Goal: Task Accomplishment & Management: Use online tool/utility

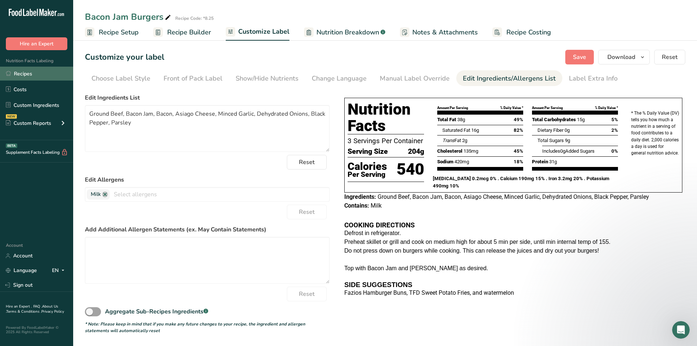
click at [21, 73] on link "Recipes" at bounding box center [36, 74] width 73 height 14
click at [29, 75] on link "Recipes" at bounding box center [36, 74] width 73 height 14
click at [20, 72] on link "Recipes" at bounding box center [36, 74] width 73 height 14
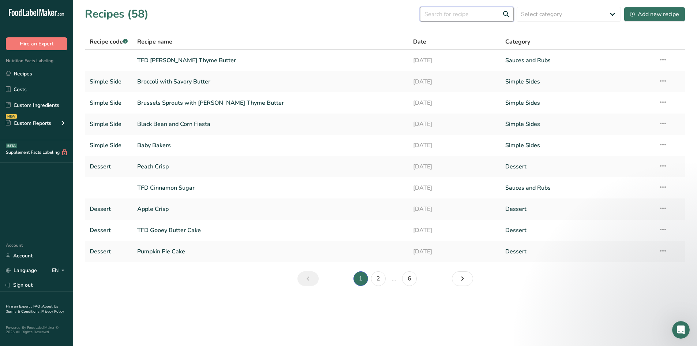
click at [472, 13] on input "text" at bounding box center [467, 14] width 94 height 15
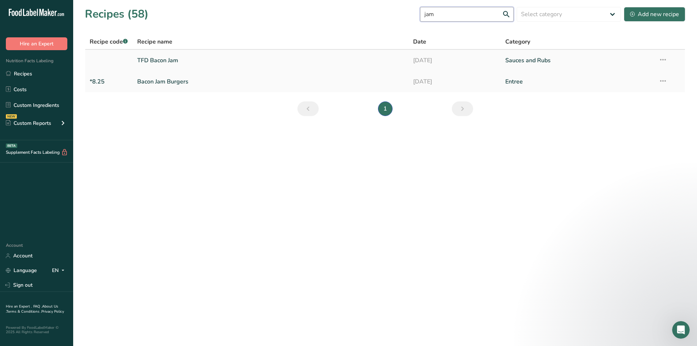
type input "jam"
click at [146, 60] on link "TFD Bacon Jam" at bounding box center [271, 60] width 268 height 15
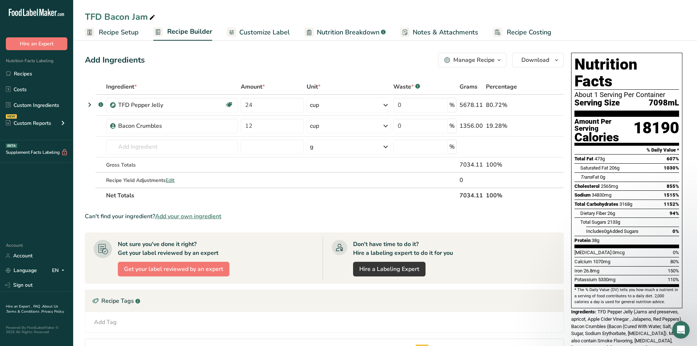
click at [258, 32] on span "Customize Label" at bounding box center [264, 32] width 51 height 10
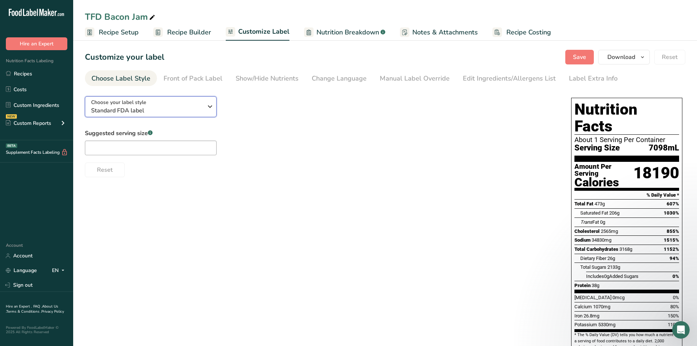
click at [206, 105] on icon "button" at bounding box center [210, 106] width 9 height 13
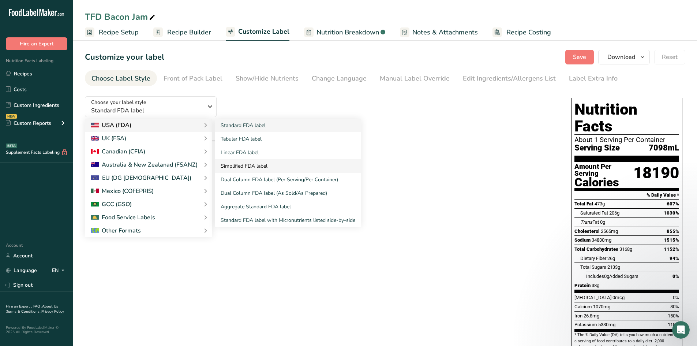
click at [239, 169] on link "Simplified FDA label" at bounding box center [288, 166] width 146 height 14
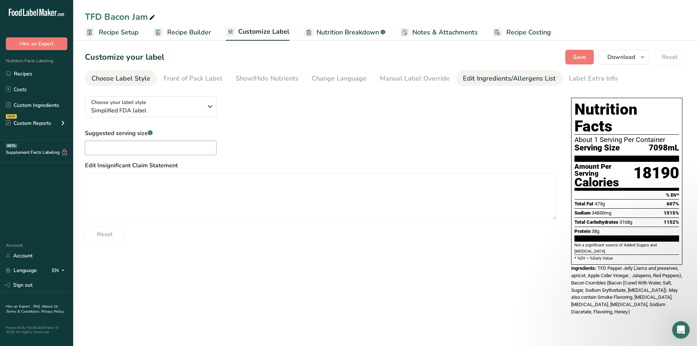
click at [472, 81] on div "Edit Ingredients/Allergens List" at bounding box center [509, 79] width 93 height 10
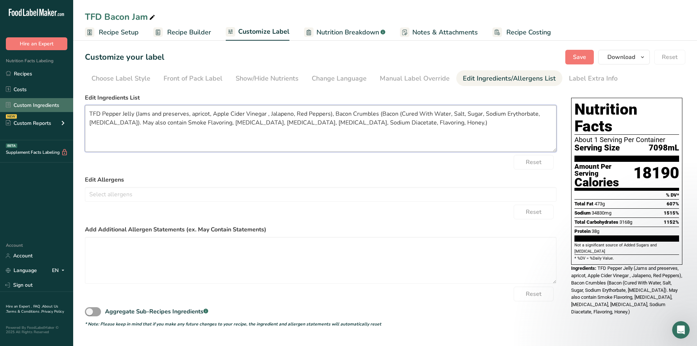
drag, startPoint x: 101, startPoint y: 114, endPoint x: 56, endPoint y: 110, distance: 45.2
click at [56, 110] on div ".a-20{fill:#fff;} Hire an Expert Nutrition Facts Labeling Recipes Costs Custom …" at bounding box center [348, 173] width 697 height 346
drag, startPoint x: 121, startPoint y: 114, endPoint x: 317, endPoint y: 116, distance: 196.2
click at [317, 116] on textarea "Pepper Jelly (Jams and preserves, apricot, Apple Cider Vinegar , Jalapeno, Red …" at bounding box center [321, 128] width 472 height 47
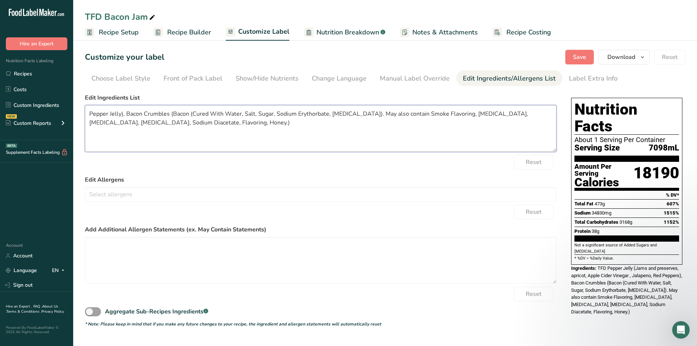
drag, startPoint x: 141, startPoint y: 114, endPoint x: 372, endPoint y: 123, distance: 231.5
click at [372, 123] on textarea "Pepper Jelly), Bacon Crumbles (Bacon (Cured With Water, Salt, Sugar, Sodium Ery…" at bounding box center [321, 128] width 472 height 47
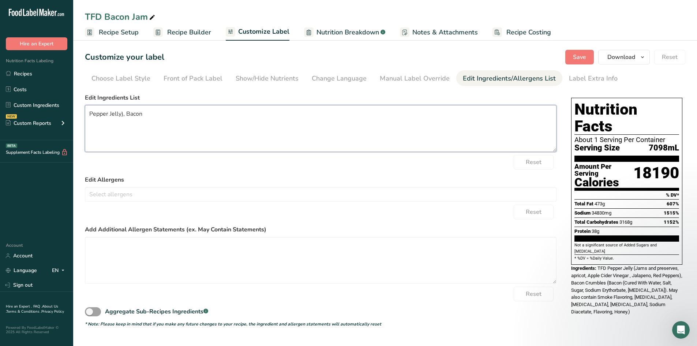
click at [123, 113] on textarea "Pepper Jelly), Bacon" at bounding box center [321, 128] width 472 height 47
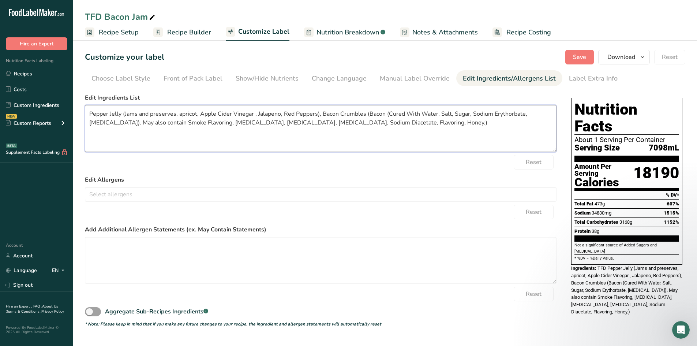
click at [149, 111] on textarea "Pepper Jelly (Jams and preserves, apricot, Apple Cider Vinegar , Jalapeno, Red …" at bounding box center [321, 128] width 472 height 47
drag, startPoint x: 181, startPoint y: 115, endPoint x: 88, endPoint y: 115, distance: 93.0
click at [88, 115] on textarea "Pepper Jelly (Jams and preserves, apricot, Apple Cider Vinegar , Jalapeno, Red …" at bounding box center [321, 128] width 472 height 47
drag, startPoint x: 233, startPoint y: 115, endPoint x: 227, endPoint y: 114, distance: 5.5
click at [227, 114] on textarea "Apricot, Apple Cider Vinegar , Jalapeno, Red Peppers), Bacon Crumbles (Bacon (C…" at bounding box center [321, 128] width 472 height 47
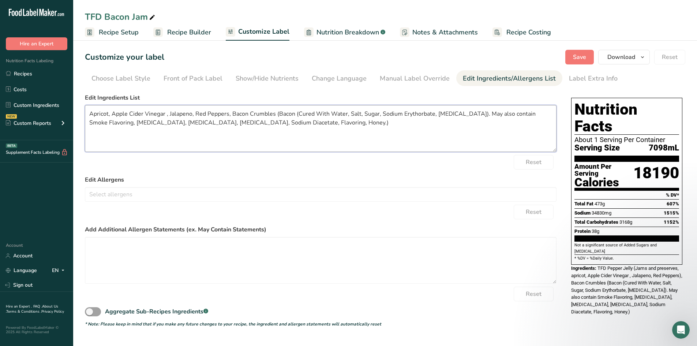
drag, startPoint x: 247, startPoint y: 115, endPoint x: 361, endPoint y: 130, distance: 115.1
click at [361, 130] on textarea "Apricot, Apple Cider Vinegar , Jalapeno, Red Peppers, Bacon Crumbles (Bacon (Cu…" at bounding box center [321, 128] width 472 height 47
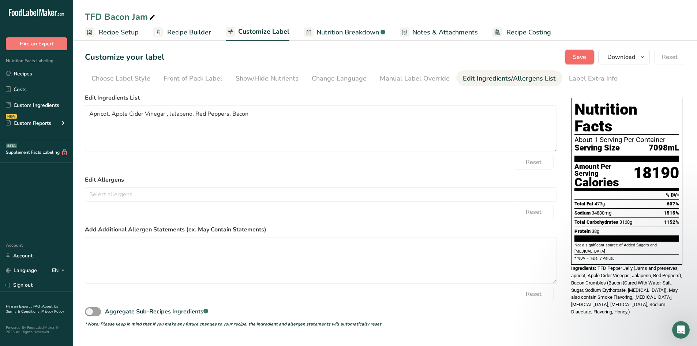
click at [582, 57] on span "Save" at bounding box center [579, 57] width 13 height 9
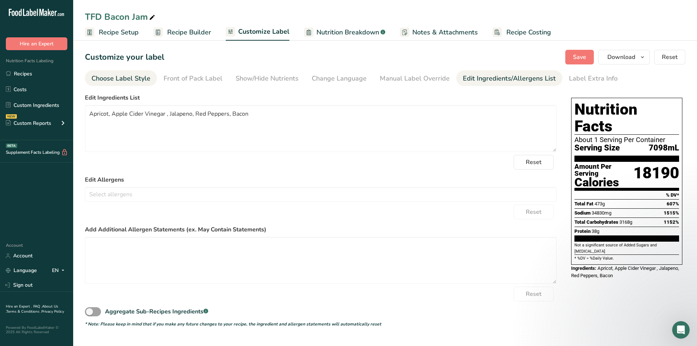
click at [128, 79] on div "Choose Label Style" at bounding box center [120, 79] width 59 height 10
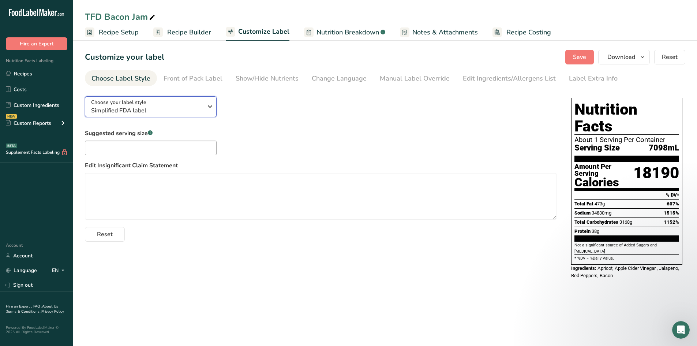
click at [158, 110] on span "Simplified FDA label" at bounding box center [147, 110] width 112 height 9
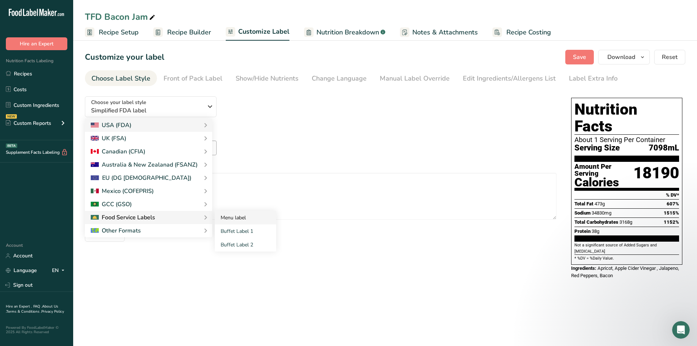
click at [222, 214] on link "Menu label" at bounding box center [245, 218] width 61 height 14
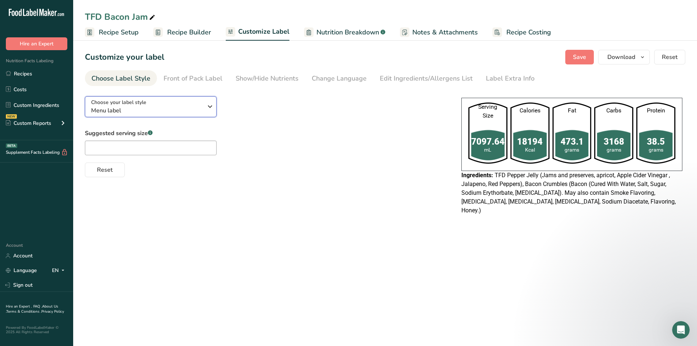
click at [147, 113] on span "Menu label" at bounding box center [147, 110] width 112 height 9
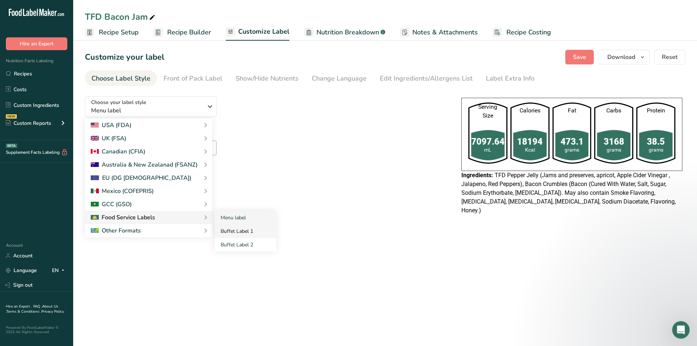
click at [224, 233] on link "Buffet Label 1" at bounding box center [245, 231] width 61 height 14
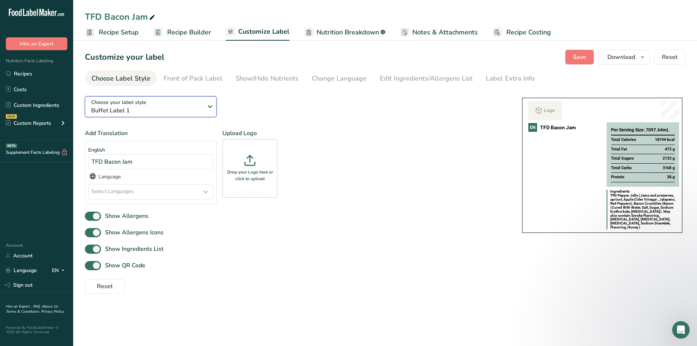
click at [137, 113] on span "Buffet Label 1" at bounding box center [147, 110] width 112 height 9
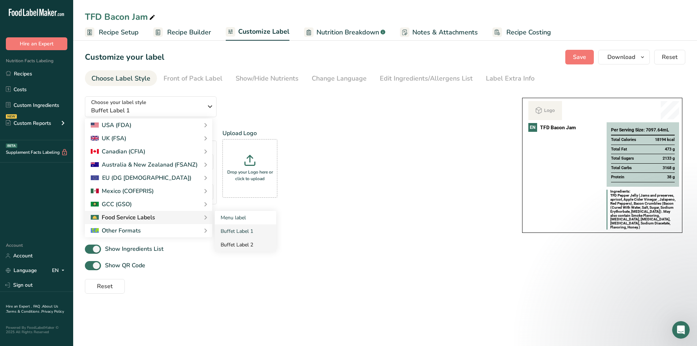
click at [234, 241] on link "Buffet Label 2" at bounding box center [245, 245] width 61 height 14
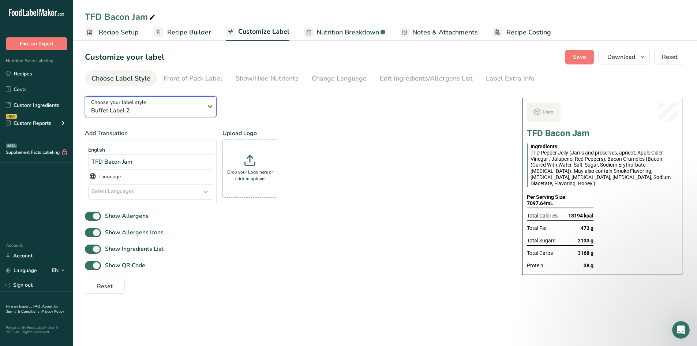
click at [203, 110] on div "Choose your label style Buffet Label 2" at bounding box center [149, 106] width 117 height 16
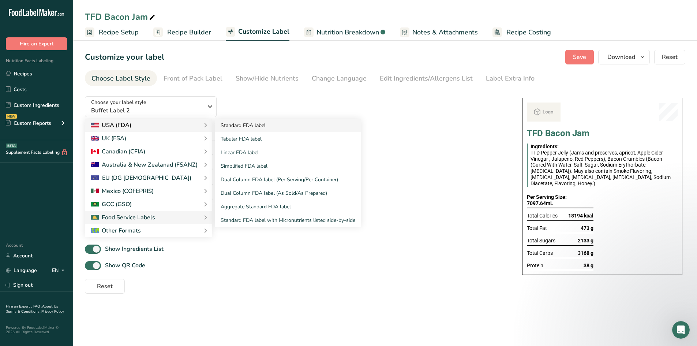
click at [238, 124] on link "Standard FDA label" at bounding box center [288, 126] width 146 height 14
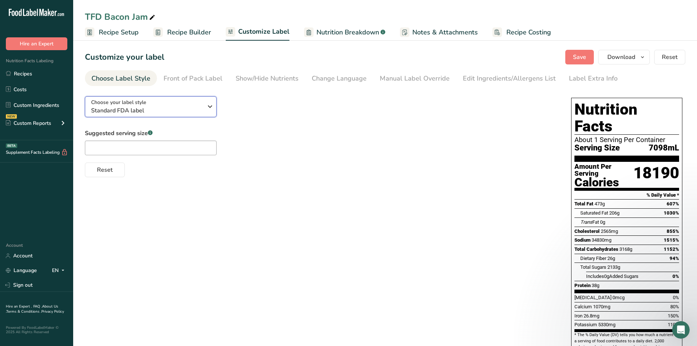
click at [179, 103] on div "Choose your label style Standard FDA label" at bounding box center [147, 106] width 112 height 16
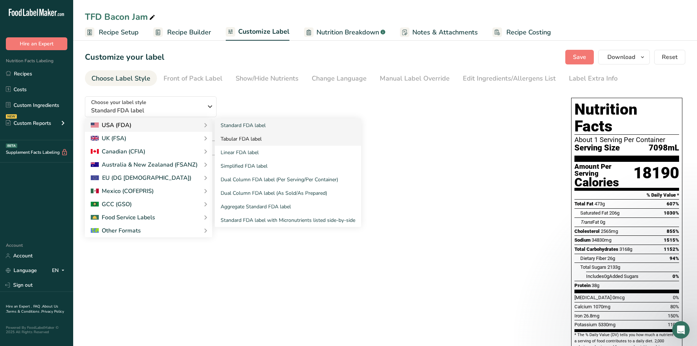
click at [231, 136] on link "Tabular FDA label" at bounding box center [288, 139] width 146 height 14
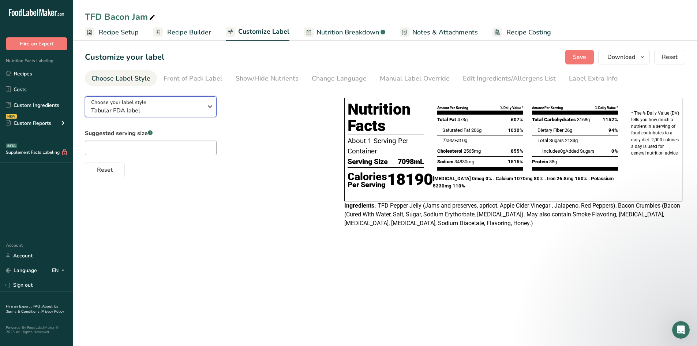
click at [162, 101] on div "Choose your label style Tabular FDA label" at bounding box center [147, 106] width 112 height 16
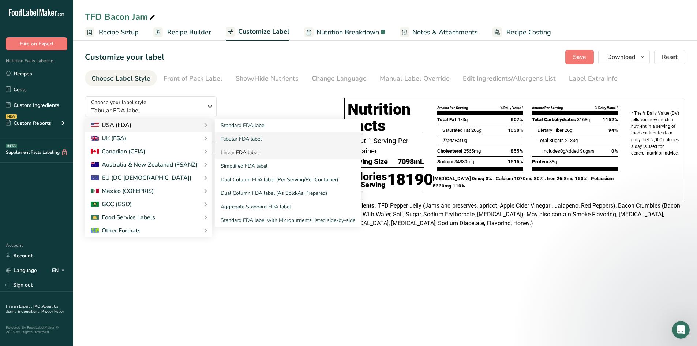
click at [231, 149] on link "Linear FDA label" at bounding box center [288, 153] width 146 height 14
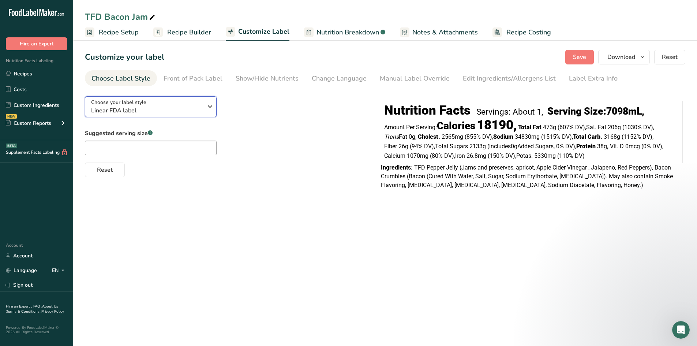
click at [202, 110] on span "Linear FDA label" at bounding box center [147, 110] width 112 height 9
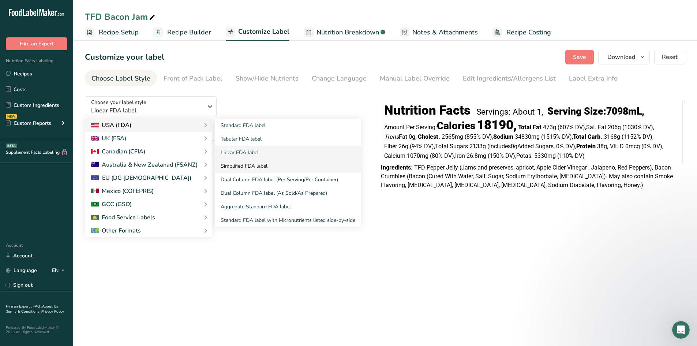
click at [242, 168] on link "Simplified FDA label" at bounding box center [288, 166] width 146 height 14
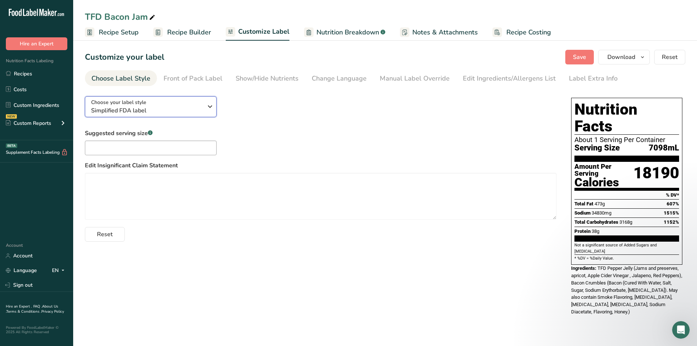
click at [190, 101] on div "Choose your label style Simplified FDA label" at bounding box center [147, 106] width 112 height 16
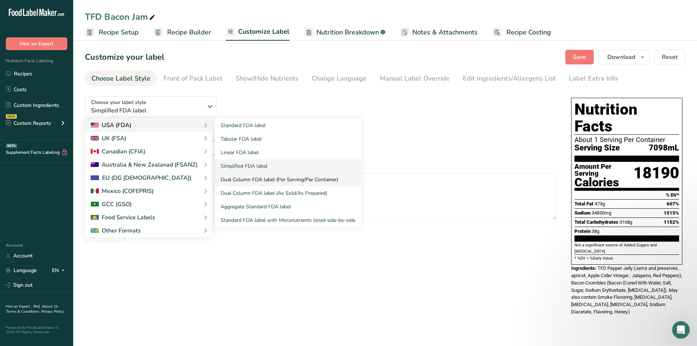
click at [248, 179] on link "Dual Column FDA label (Per Serving/Per Container)" at bounding box center [288, 180] width 146 height 14
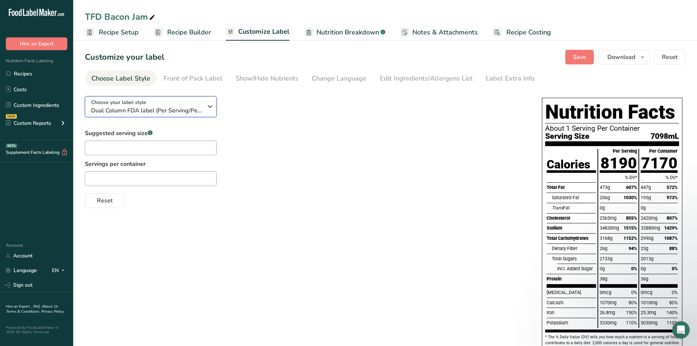
click at [192, 106] on span "Dual Column FDA label (Per Serving/Per Container)" at bounding box center [147, 110] width 112 height 9
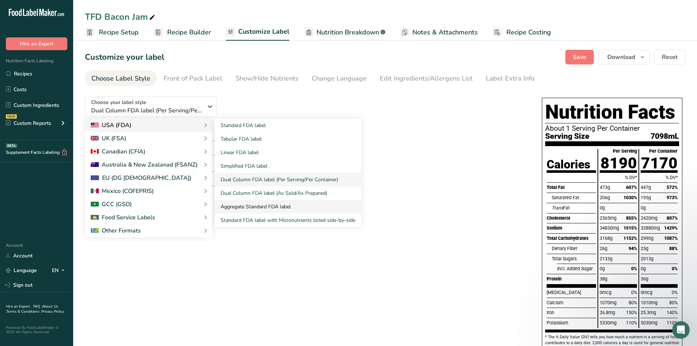
click at [233, 202] on link "Aggregate Standard FDA label" at bounding box center [288, 207] width 146 height 14
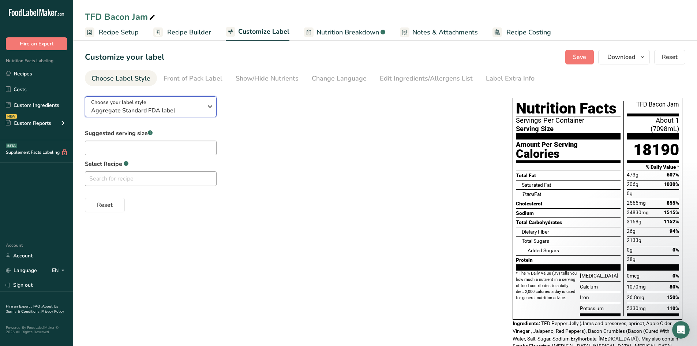
click at [182, 108] on span "Aggregate Standard FDA label" at bounding box center [147, 110] width 112 height 9
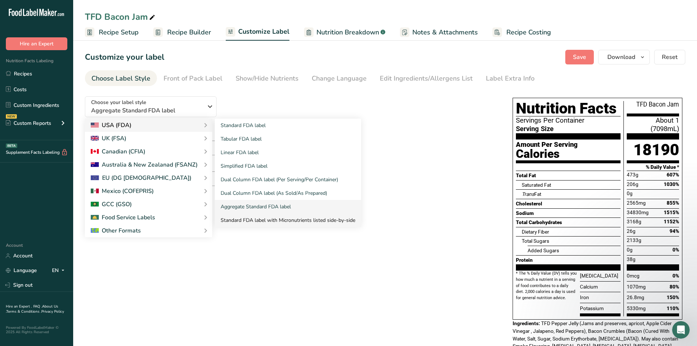
click at [230, 215] on link "Standard FDA label with Micronutrients listed side-by-side" at bounding box center [288, 220] width 146 height 14
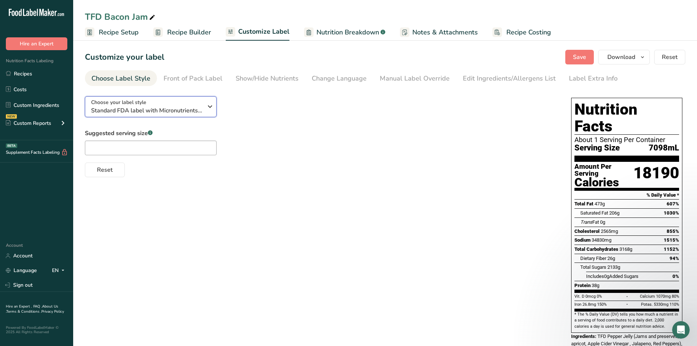
click at [187, 106] on span "Standard FDA label with Micronutrients listed side-by-side" at bounding box center [147, 110] width 112 height 9
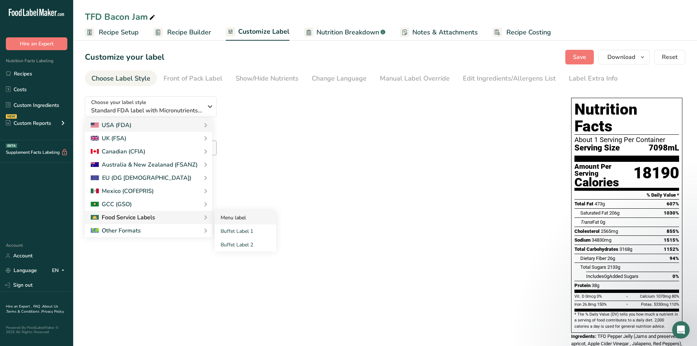
click at [218, 219] on link "Menu label" at bounding box center [245, 218] width 61 height 14
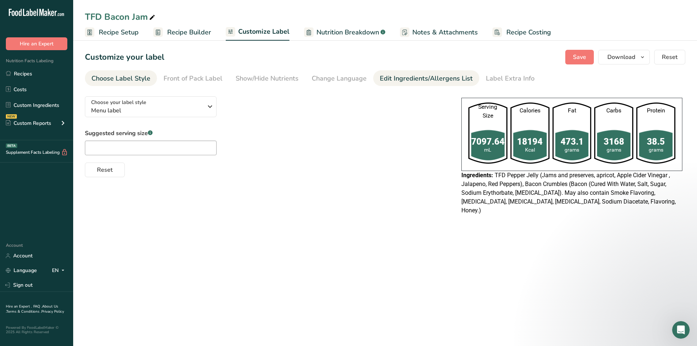
click at [423, 78] on div "Edit Ingredients/Allergens List" at bounding box center [426, 79] width 93 height 10
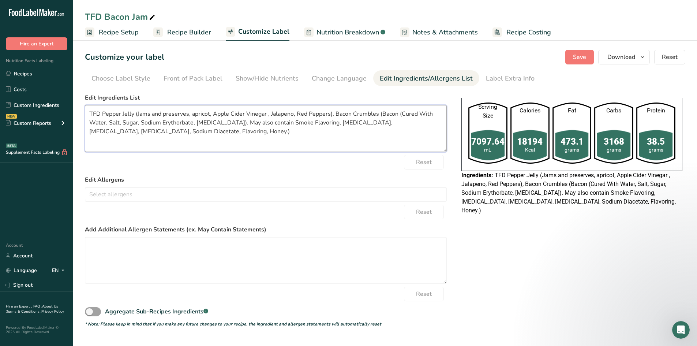
click at [137, 114] on textarea "TFD Pepper Jelly (Jams and preserves, apricot, Apple Cider Vinegar , Jalapeno, …" at bounding box center [266, 128] width 362 height 47
drag, startPoint x: 193, startPoint y: 113, endPoint x: 70, endPoint y: 101, distance: 124.3
click at [70, 101] on div ".a-20{fill:#fff;} Hire an Expert Nutrition Facts Labeling Recipes Costs Custom …" at bounding box center [348, 173] width 697 height 346
click at [108, 114] on textarea "Apricot, Apple Cider Vinegar , Jalapeno, Red Peppers), Bacon Crumbles (Bacon (C…" at bounding box center [266, 128] width 362 height 47
click at [239, 114] on textarea "Apricot Jam, Apple Cider Vinegar , Jalapeno, Red Peppers), Bacon Crumbles (Baco…" at bounding box center [266, 128] width 362 height 47
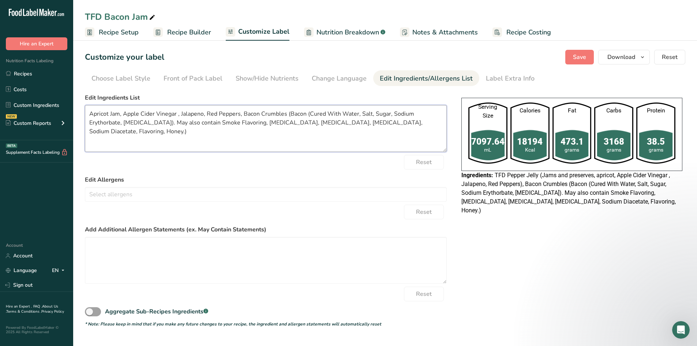
drag, startPoint x: 259, startPoint y: 113, endPoint x: 265, endPoint y: 133, distance: 20.4
click at [265, 133] on textarea "Apricot Jam, Apple Cider Vinegar , Jalapeno, Red Peppers, Bacon Crumbles (Bacon…" at bounding box center [266, 128] width 362 height 47
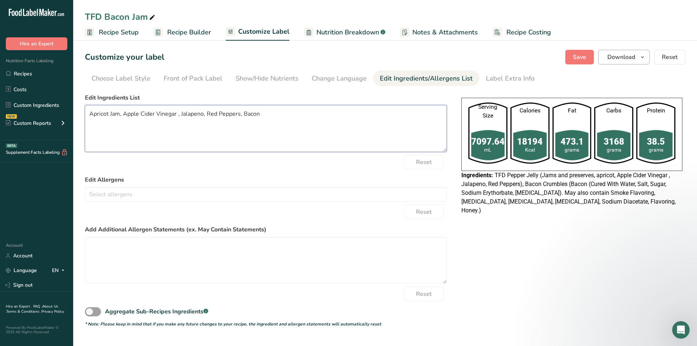
type textarea "Apricot Jam, Apple Cider Vinegar , Jalapeno, Red Peppers, Bacon"
click at [631, 62] on button "Download" at bounding box center [624, 57] width 52 height 15
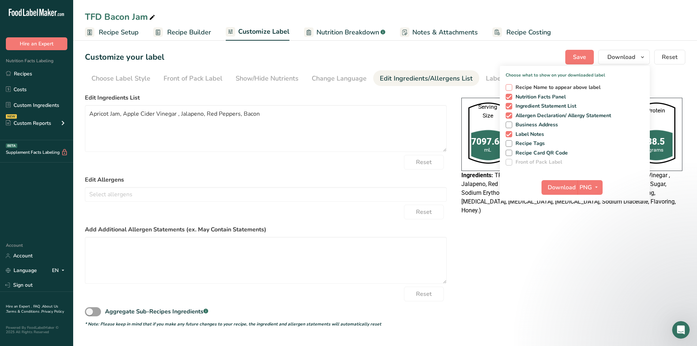
click at [509, 85] on span at bounding box center [509, 87] width 7 height 7
click at [509, 85] on input "Recipe Name to appear above label" at bounding box center [508, 87] width 5 height 5
checkbox input "true"
drag, startPoint x: 640, startPoint y: 264, endPoint x: 634, endPoint y: 253, distance: 12.3
click at [639, 257] on div "Choose your label style Menu label USA (FDA) Standard FDA label Tabular FDA lab…" at bounding box center [385, 208] width 601 height 237
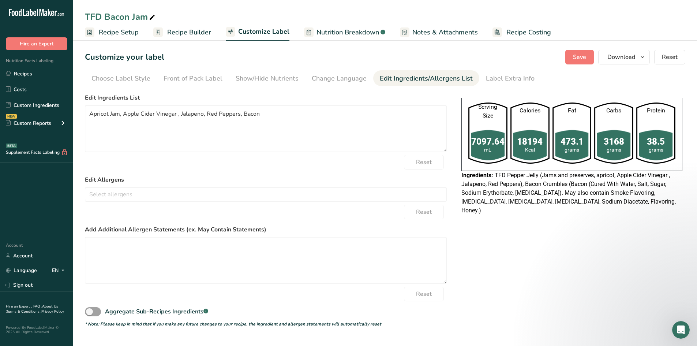
click at [570, 65] on section "Customize your label Save Download Choose what to show on your downloaded label…" at bounding box center [385, 188] width 624 height 301
click at [575, 60] on span "Save" at bounding box center [579, 57] width 13 height 9
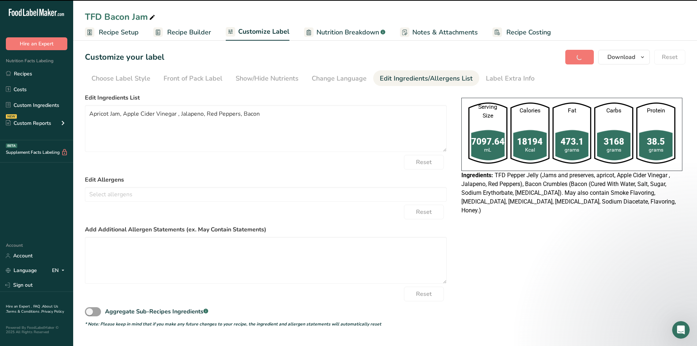
click at [615, 254] on div "Choose your label style Menu label USA (FDA) Standard FDA label Tabular FDA lab…" at bounding box center [385, 208] width 601 height 237
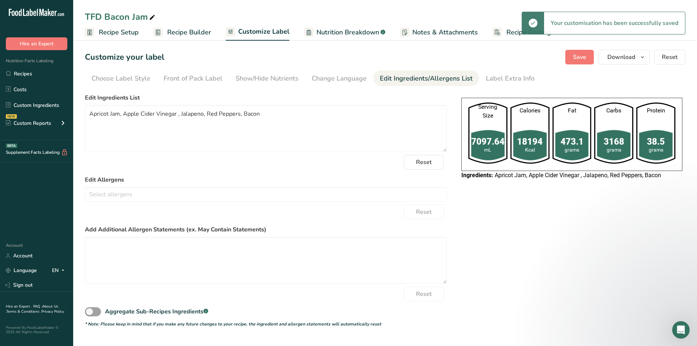
click at [588, 237] on div "Choose your label style Menu label USA (FDA) Standard FDA label Tabular FDA lab…" at bounding box center [385, 208] width 601 height 237
click at [628, 62] on button "Download" at bounding box center [624, 57] width 52 height 15
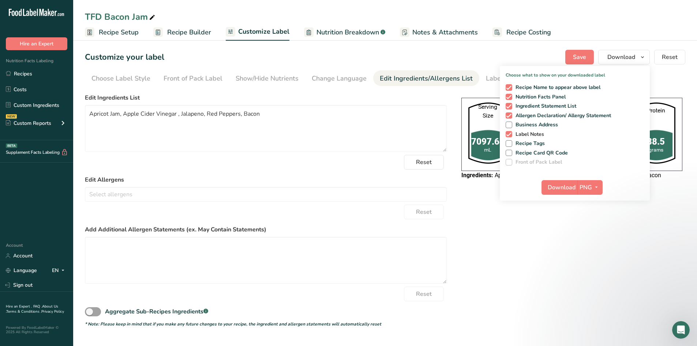
click at [511, 136] on span at bounding box center [509, 134] width 7 height 7
click at [511, 136] on input "Label Notes" at bounding box center [508, 134] width 5 height 5
checkbox input "false"
click at [564, 187] on span "Download" at bounding box center [562, 187] width 28 height 9
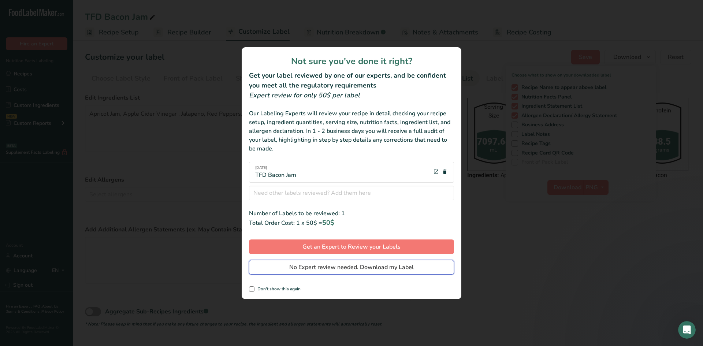
click at [401, 269] on span "No Expert review needed. Download my Label" at bounding box center [351, 267] width 124 height 9
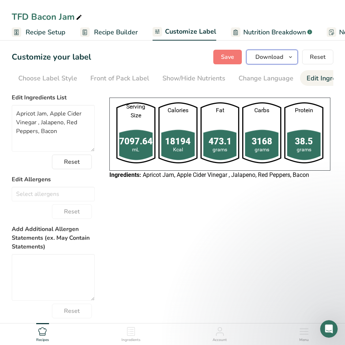
click at [256, 64] on button "Download" at bounding box center [272, 57] width 52 height 15
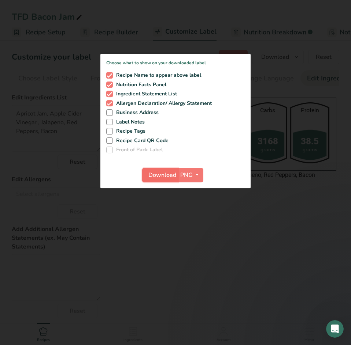
click at [160, 179] on span "Download" at bounding box center [162, 175] width 28 height 9
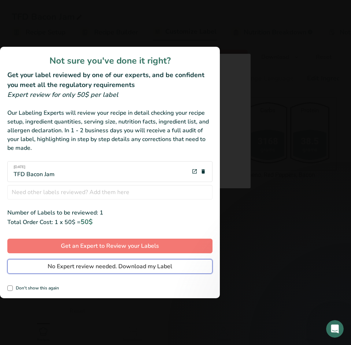
click at [106, 268] on span "No Expert review needed. Download my Label" at bounding box center [110, 266] width 124 height 9
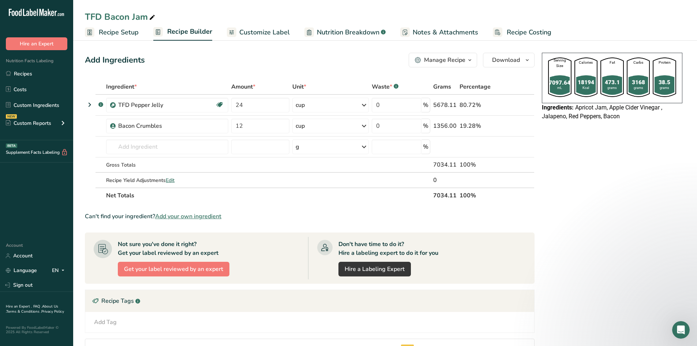
click at [266, 32] on span "Customize Label" at bounding box center [264, 32] width 51 height 10
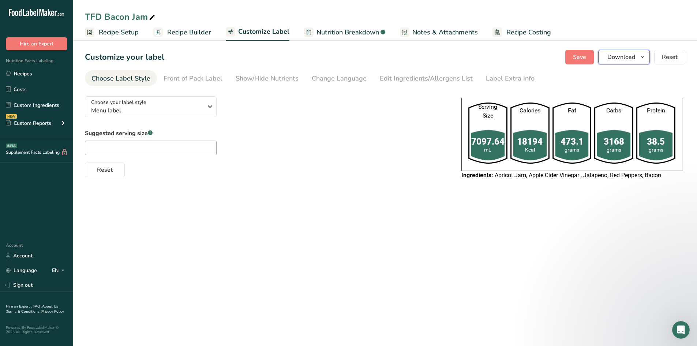
click at [622, 56] on span "Download" at bounding box center [622, 57] width 28 height 9
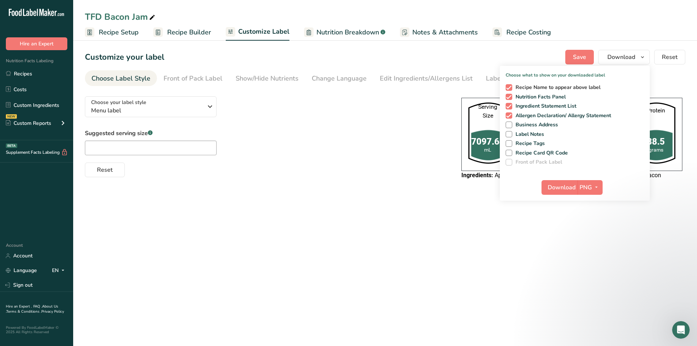
click at [508, 87] on span at bounding box center [509, 87] width 7 height 7
click at [508, 87] on input "Recipe Name to appear above label" at bounding box center [508, 87] width 5 height 5
checkbox input "false"
click at [512, 96] on span at bounding box center [509, 97] width 7 height 7
click at [511, 96] on input "Nutrition Facts Panel" at bounding box center [508, 96] width 5 height 5
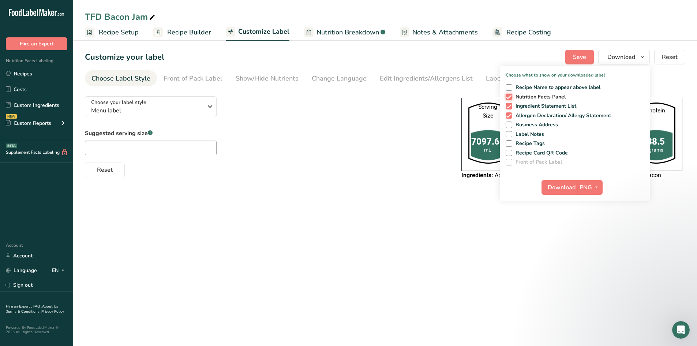
checkbox input "false"
click at [510, 106] on span at bounding box center [509, 106] width 7 height 7
click at [510, 106] on input "Ingredient Statement List" at bounding box center [508, 106] width 5 height 5
checkbox input "false"
click at [511, 116] on span at bounding box center [509, 115] width 7 height 7
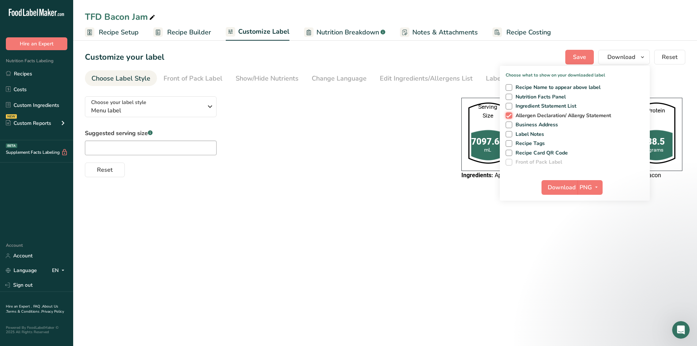
click at [511, 116] on input "Allergen Declaration/ Allergy Statement" at bounding box center [508, 115] width 5 height 5
checkbox input "false"
click at [508, 98] on span at bounding box center [509, 97] width 7 height 7
click at [508, 98] on input "Nutrition Facts Panel" at bounding box center [508, 96] width 5 height 5
checkbox input "true"
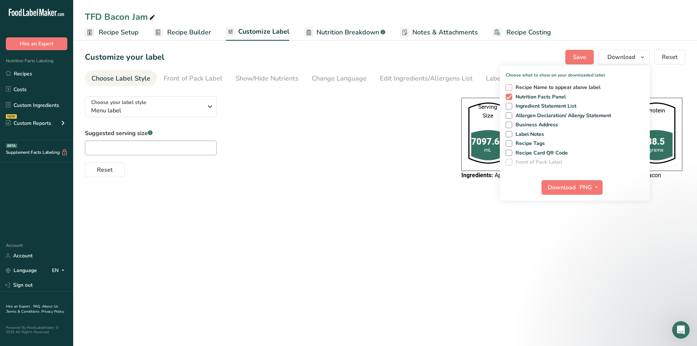
click at [511, 85] on span at bounding box center [509, 87] width 7 height 7
click at [511, 85] on input "Recipe Name to appear above label" at bounding box center [508, 87] width 5 height 5
checkbox input "true"
click at [565, 188] on span "Download" at bounding box center [562, 187] width 28 height 9
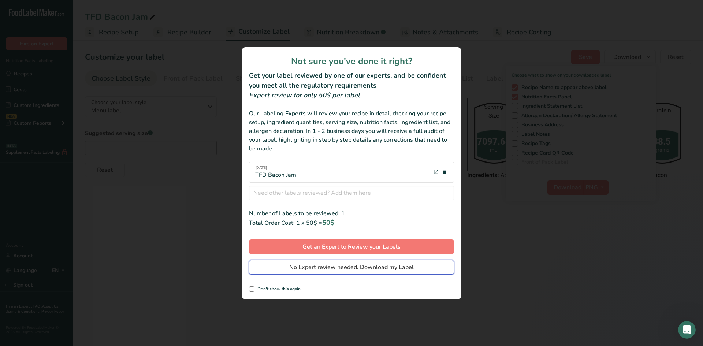
click at [397, 269] on span "No Expert review needed. Download my Label" at bounding box center [351, 267] width 124 height 9
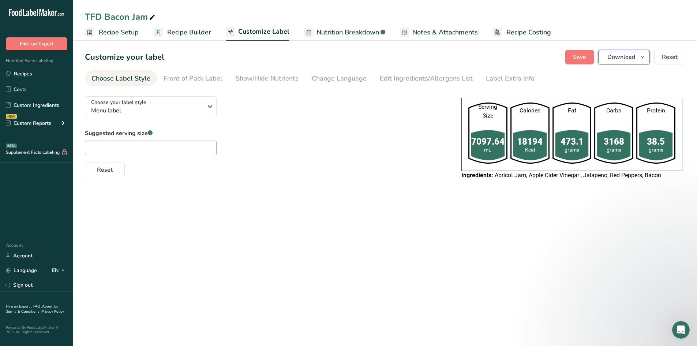
click at [604, 59] on button "Download" at bounding box center [624, 57] width 52 height 15
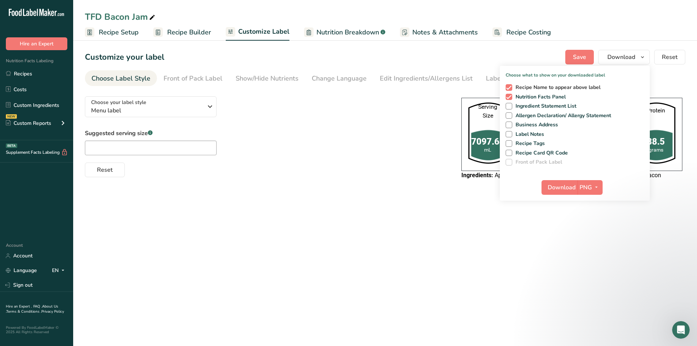
click at [512, 87] on span at bounding box center [509, 87] width 7 height 7
click at [511, 87] on input "Recipe Name to appear above label" at bounding box center [508, 87] width 5 height 5
checkbox input "false"
click at [567, 188] on span "Download" at bounding box center [562, 187] width 28 height 9
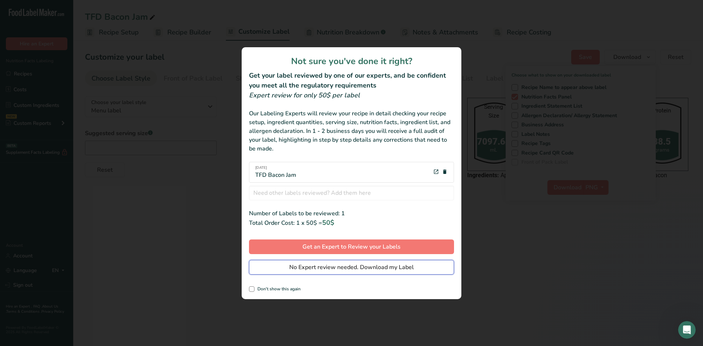
click at [350, 269] on span "No Expert review needed. Download my Label" at bounding box center [351, 267] width 124 height 9
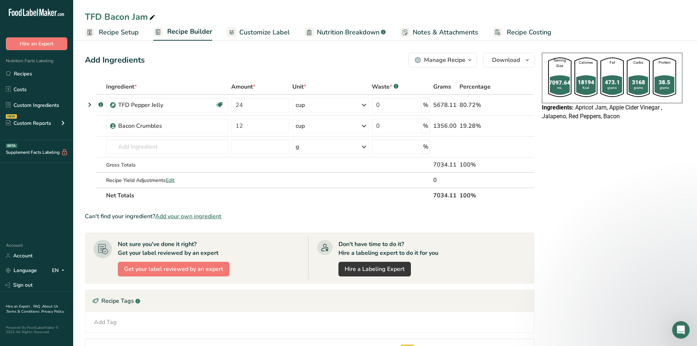
click at [255, 34] on span "Customize Label" at bounding box center [264, 32] width 51 height 10
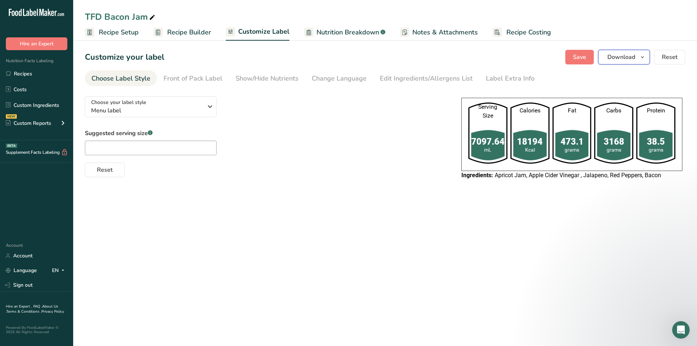
click at [611, 57] on span "Download" at bounding box center [622, 57] width 28 height 9
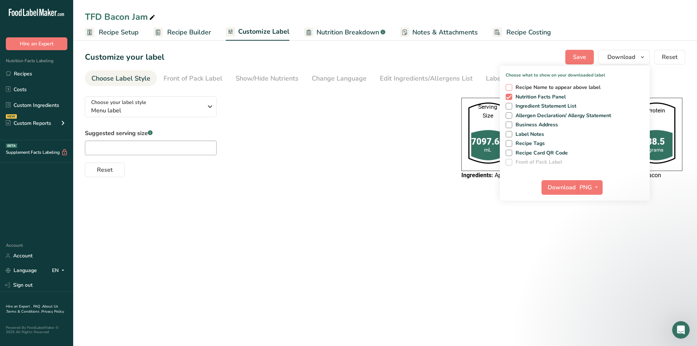
click at [509, 87] on span at bounding box center [509, 87] width 7 height 7
click at [509, 87] on input "Recipe Name to appear above label" at bounding box center [508, 87] width 5 height 5
checkbox input "true"
click at [568, 188] on span "Download" at bounding box center [562, 187] width 28 height 9
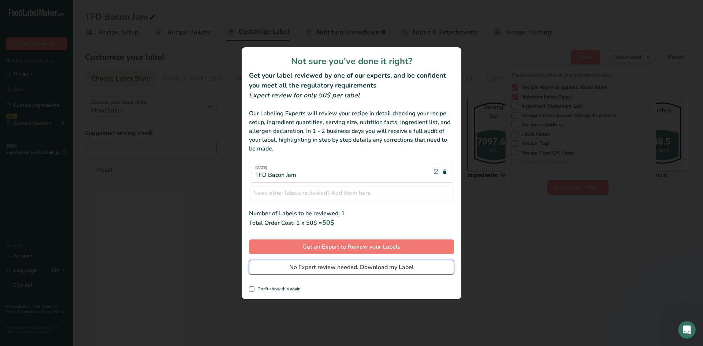
click at [368, 270] on span "No Expert review needed. Download my Label" at bounding box center [351, 267] width 124 height 9
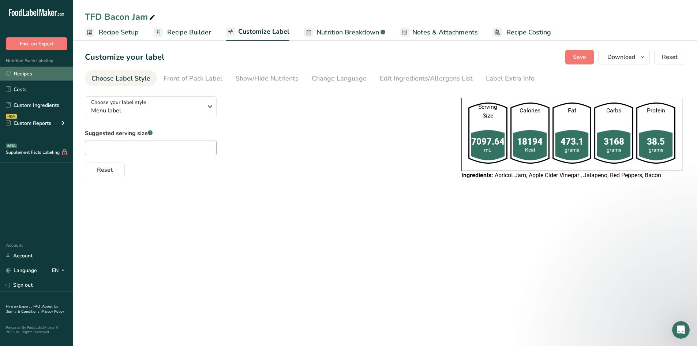
click at [23, 76] on link "Recipes" at bounding box center [36, 74] width 73 height 14
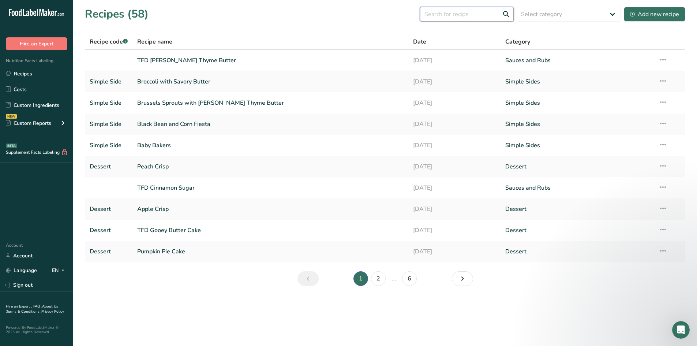
click at [460, 18] on input "text" at bounding box center [467, 14] width 94 height 15
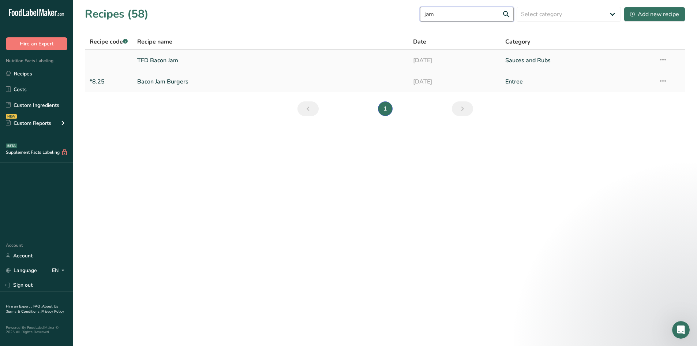
type input "jam"
click at [170, 64] on link "TFD Bacon Jam" at bounding box center [271, 60] width 268 height 15
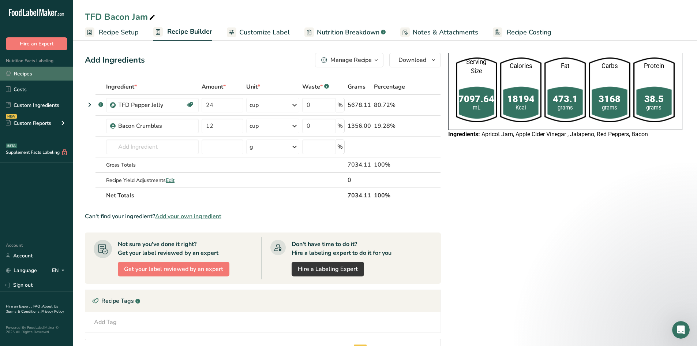
click at [38, 70] on link "Recipes" at bounding box center [36, 74] width 73 height 14
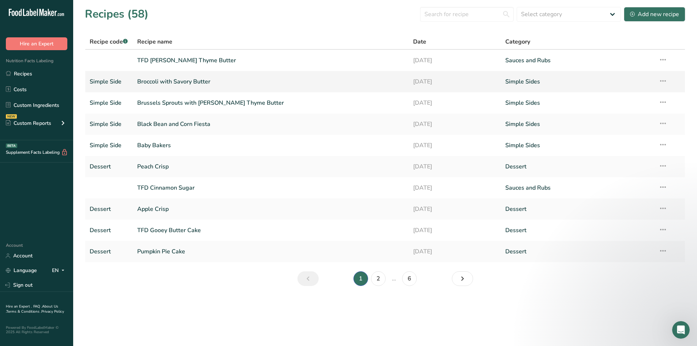
click at [189, 78] on link "Broccoli with Savory Butter" at bounding box center [271, 81] width 268 height 15
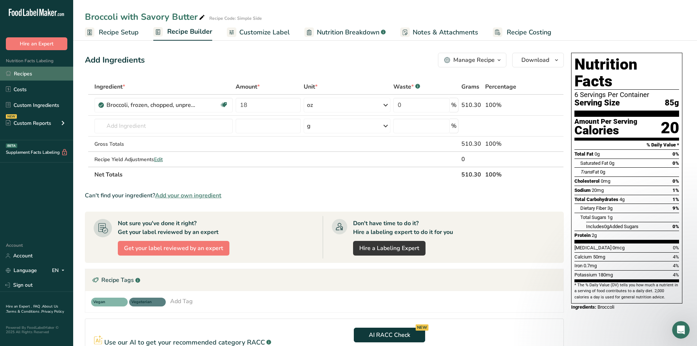
click at [31, 75] on link "Recipes" at bounding box center [36, 74] width 73 height 14
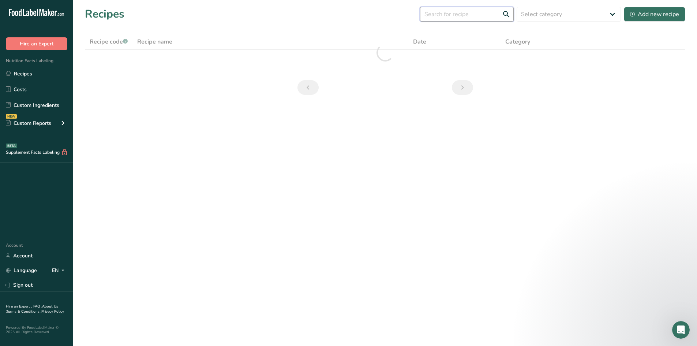
click at [472, 17] on input "text" at bounding box center [467, 14] width 94 height 15
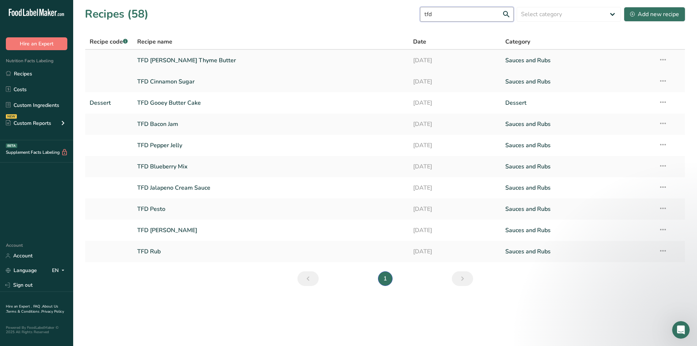
type input "tfd"
click at [194, 58] on link "TFD Rosemary Thyme Butter" at bounding box center [271, 60] width 268 height 15
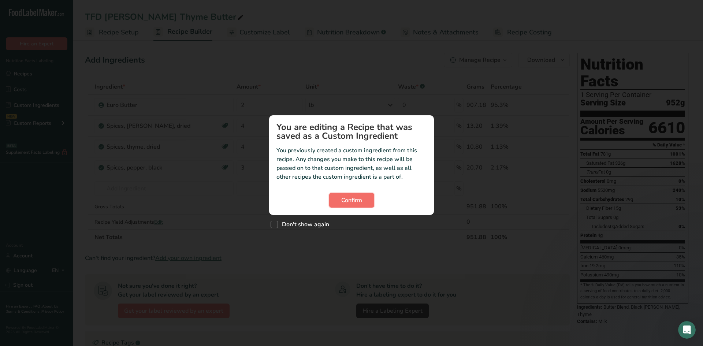
click at [354, 199] on span "Confirm" at bounding box center [351, 200] width 21 height 9
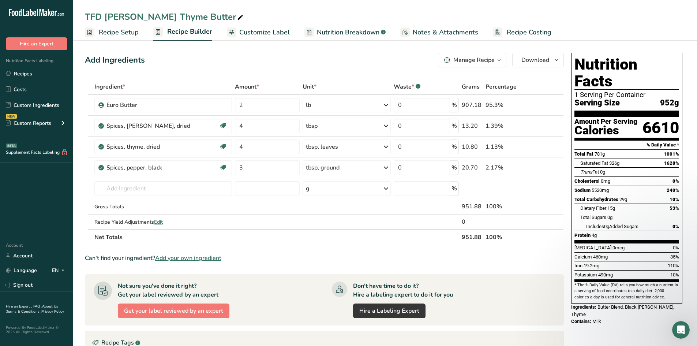
click at [274, 33] on span "Customize Label" at bounding box center [264, 32] width 51 height 10
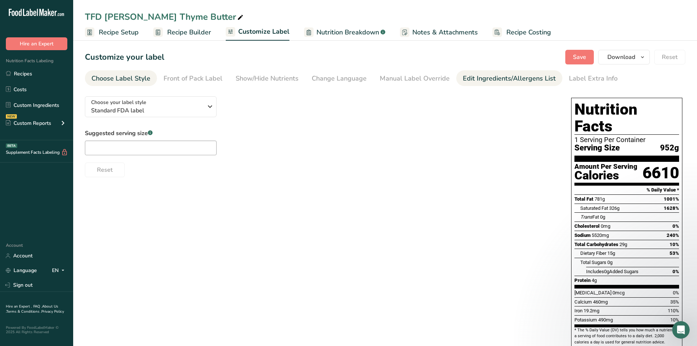
click at [474, 82] on div "Edit Ingredients/Allergens List" at bounding box center [509, 79] width 93 height 10
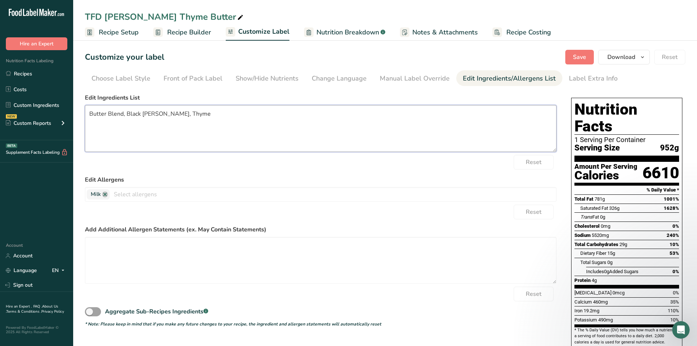
drag, startPoint x: 211, startPoint y: 114, endPoint x: 79, endPoint y: 116, distance: 131.8
click at [79, 116] on section "Customize your label Save Download Choose what to show on your downloaded label…" at bounding box center [385, 213] width 624 height 351
click at [14, 74] on link "Recipes" at bounding box center [36, 74] width 73 height 14
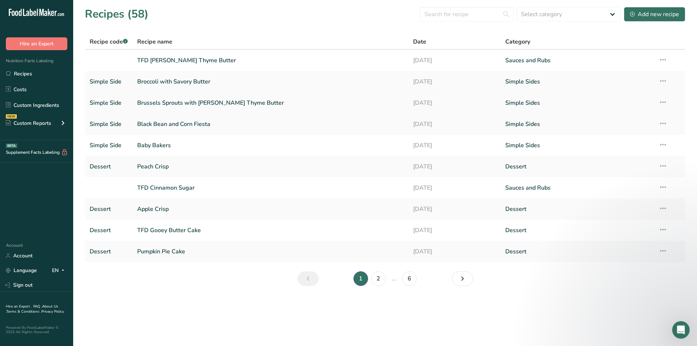
click at [169, 104] on link "Brussels Sprouts with Rosemary Thyme Butter" at bounding box center [271, 102] width 268 height 15
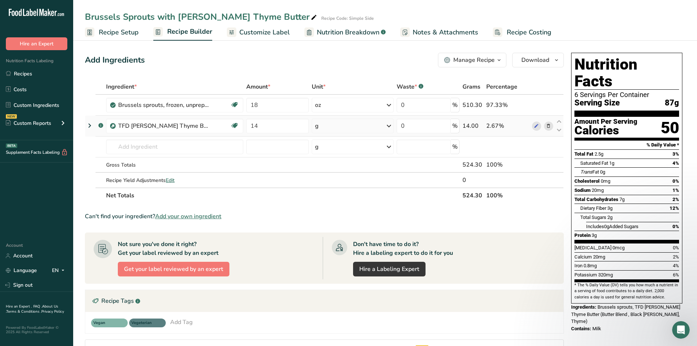
click at [552, 127] on span at bounding box center [548, 126] width 9 height 9
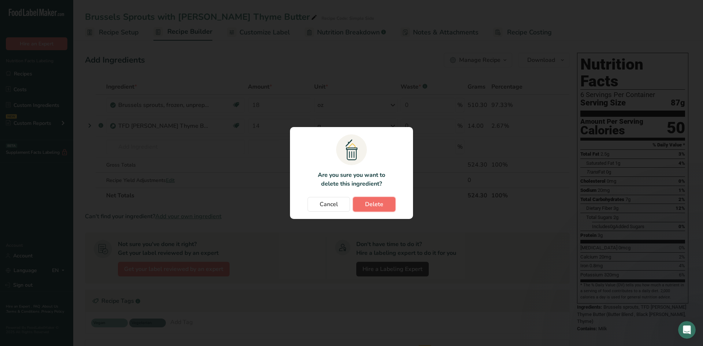
click at [375, 203] on span "Delete" at bounding box center [374, 204] width 18 height 9
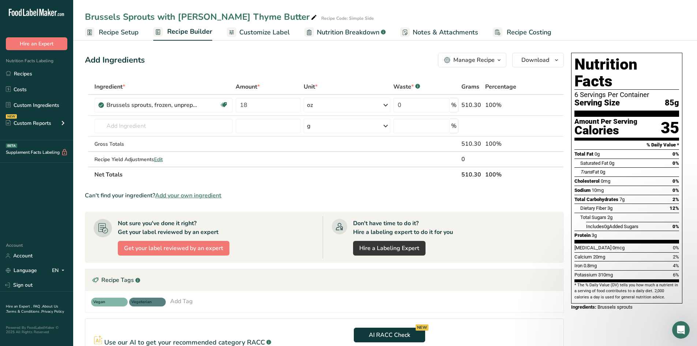
click at [243, 34] on span "Customize Label" at bounding box center [264, 32] width 51 height 10
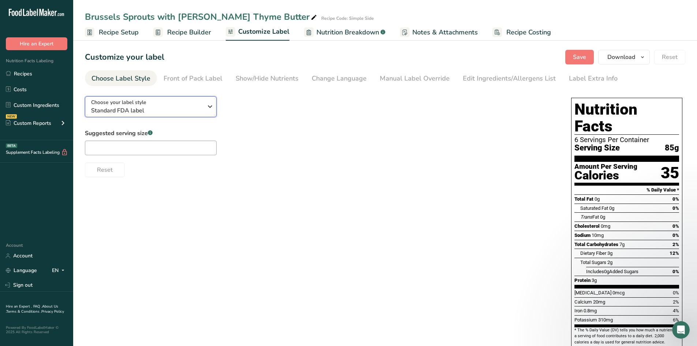
click at [211, 107] on icon "button" at bounding box center [210, 106] width 9 height 13
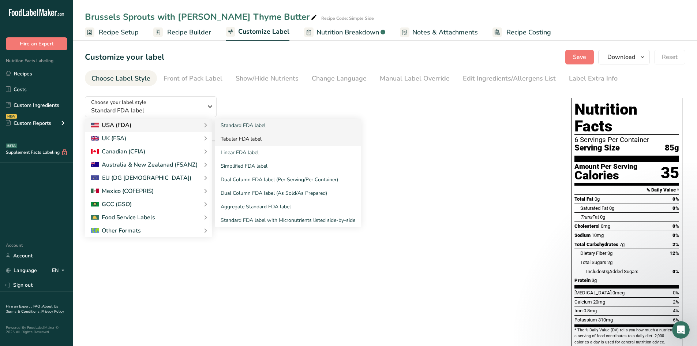
click at [238, 142] on link "Tabular FDA label" at bounding box center [288, 139] width 146 height 14
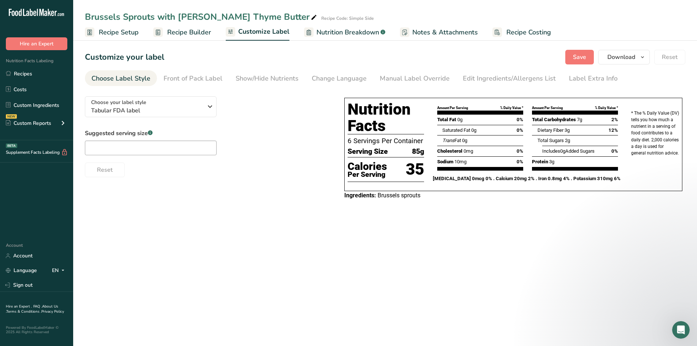
click at [492, 88] on section "Customize your label Save Download Choose what to show on your downloaded label…" at bounding box center [385, 128] width 624 height 181
click at [479, 80] on div "Edit Ingredients/Allergens List" at bounding box center [509, 79] width 93 height 10
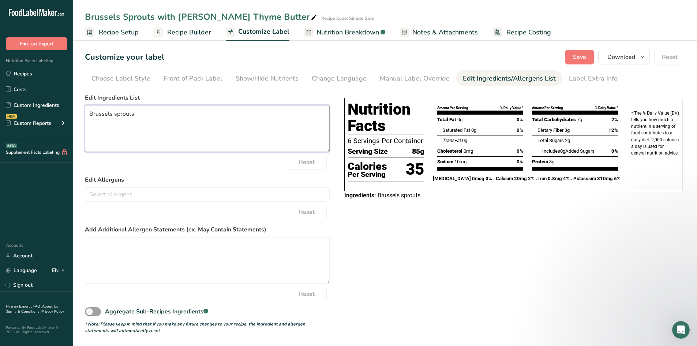
click at [165, 116] on textarea "Brussels sprouts" at bounding box center [207, 128] width 245 height 47
paste textarea "Butter Blend, Black Pepper, Rosemary, Thyme"
click at [575, 60] on span "Save" at bounding box center [579, 57] width 13 height 9
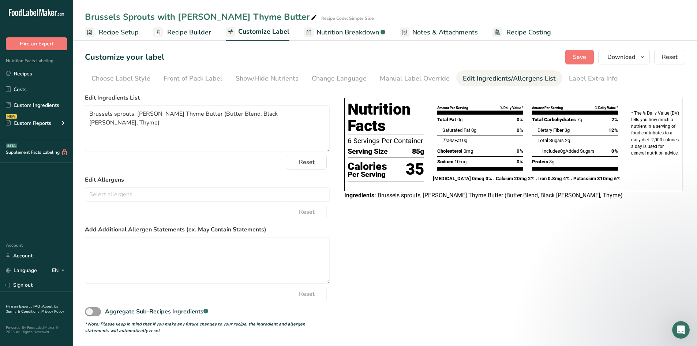
click at [421, 196] on span "Brussels sprouts, Rosemary Thyme Butter (Butter Blend, Black Pepper, Rosemary, …" at bounding box center [500, 195] width 245 height 7
click at [134, 115] on textarea "Brussels sprouts, Rosemary Thyme Butter (Butter Blend, Black Pepper, Rosemary, …" at bounding box center [207, 128] width 245 height 47
type textarea "Brussels sprouts; Rosemary Thyme Butter (Butter Blend, Black Pepper, Rosemary, …"
click at [574, 54] on span "Save" at bounding box center [579, 57] width 13 height 9
click at [595, 83] on link "Label Extra Info" at bounding box center [593, 78] width 49 height 16
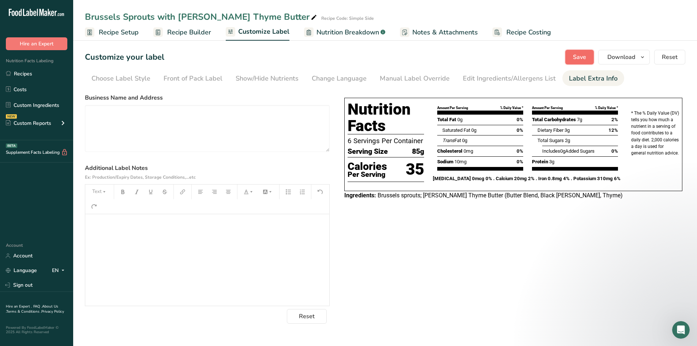
click at [584, 61] on span "Save" at bounding box center [579, 57] width 13 height 9
click at [137, 224] on p "﻿" at bounding box center [207, 224] width 237 height 9
click at [106, 235] on div "﻿" at bounding box center [207, 259] width 244 height 91
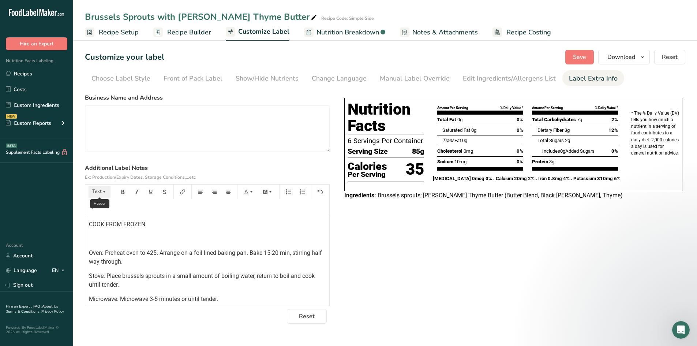
click at [97, 193] on button "Text" at bounding box center [100, 192] width 22 height 12
click at [104, 235] on span "H2" at bounding box center [103, 231] width 12 height 12
drag, startPoint x: 157, startPoint y: 222, endPoint x: 31, endPoint y: 228, distance: 125.7
click at [31, 228] on div ".a-20{fill:#fff;} Hire an Expert Nutrition Facts Labeling Recipes Costs Custom …" at bounding box center [348, 173] width 697 height 346
click at [100, 192] on button "Text" at bounding box center [100, 192] width 22 height 12
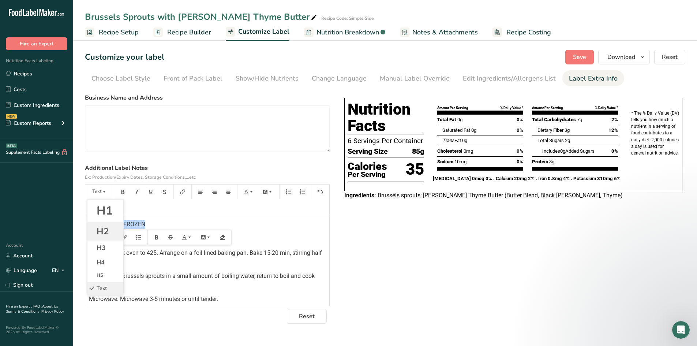
click at [100, 233] on span "H2" at bounding box center [103, 231] width 12 height 12
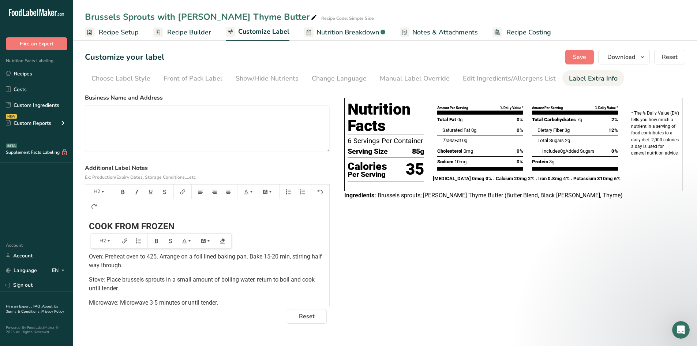
click at [111, 227] on span "COOK FROM FROZEN" at bounding box center [132, 226] width 86 height 10
click at [111, 247] on div "COOKING DIRECTIONS from frozen Oven: Preheat oven to 425. Arrange on a foil lin…" at bounding box center [207, 275] width 244 height 123
click at [106, 247] on div "COOKING DIRECTIONS from frozen Oven: Preheat oven to 425. Arrange on a foil lin…" at bounding box center [207, 275] width 244 height 123
click at [102, 248] on div "COOKING DIRECTIONS from frozen Oven: Preheat oven to 425. Arrange on a foil lin…" at bounding box center [207, 275] width 244 height 123
click at [89, 256] on span "Oven: Preheat oven to 425. Arrange on a foil lined baking pan. Bake 15-20 min, …" at bounding box center [206, 261] width 235 height 16
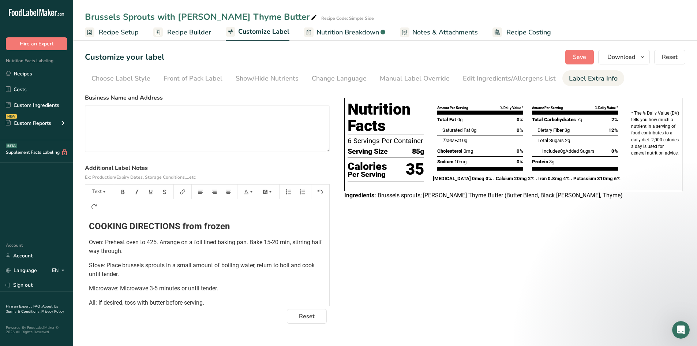
click at [89, 227] on span "COOKING DIRECTIONS from frozen" at bounding box center [159, 226] width 141 height 10
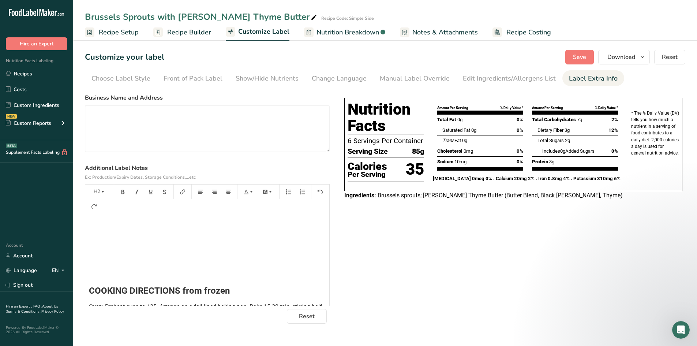
scroll to position [6, 0]
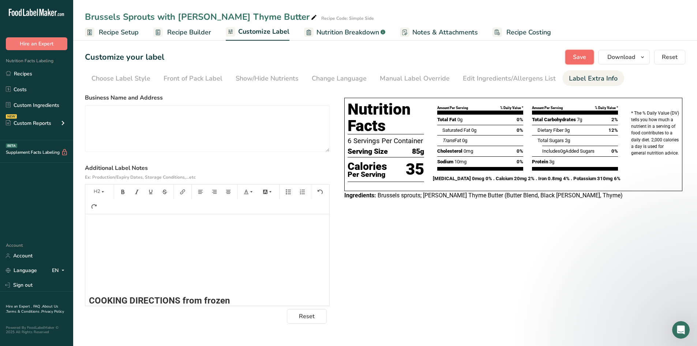
click at [582, 53] on span "Save" at bounding box center [579, 57] width 13 height 9
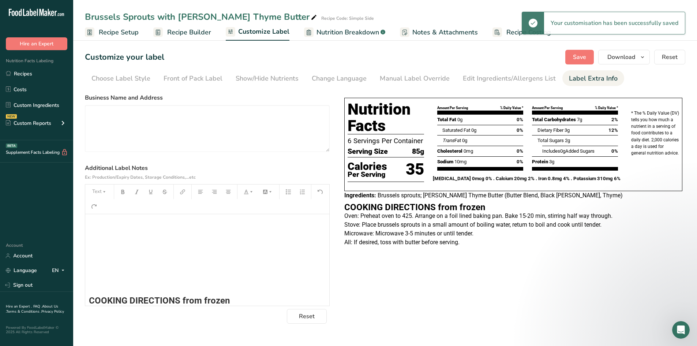
click at [126, 277] on div "﻿ ﻿ ﻿ ﻿ ﻿ COOKING DIRECTIONS from frozen Oven: Preheat oven to 425. Arrange on …" at bounding box center [207, 303] width 244 height 190
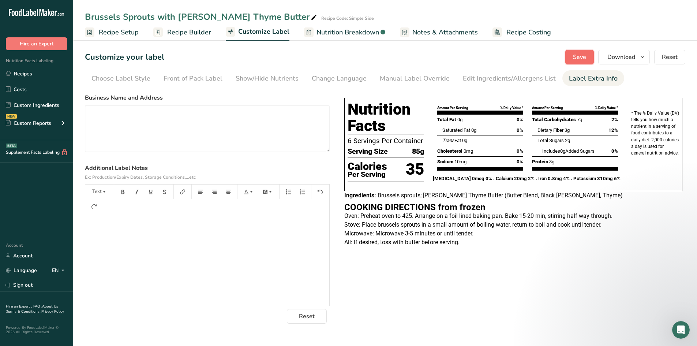
click at [582, 55] on span "Save" at bounding box center [579, 57] width 13 height 9
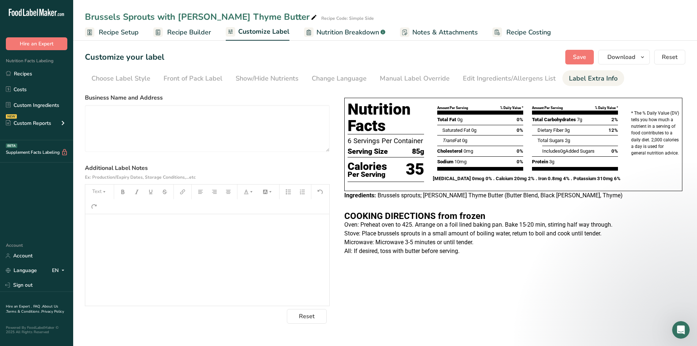
click at [376, 229] on p "Stove: Place brussels sprouts in a small amount of boiling water, return to boi…" at bounding box center [513, 233] width 338 height 9
click at [410, 225] on p "Oven: Preheat oven to 425. Arrange on a foil lined baking pan. Bake 15-20 min, …" at bounding box center [513, 224] width 338 height 9
click at [189, 240] on h2 "﻿" at bounding box center [207, 236] width 237 height 9
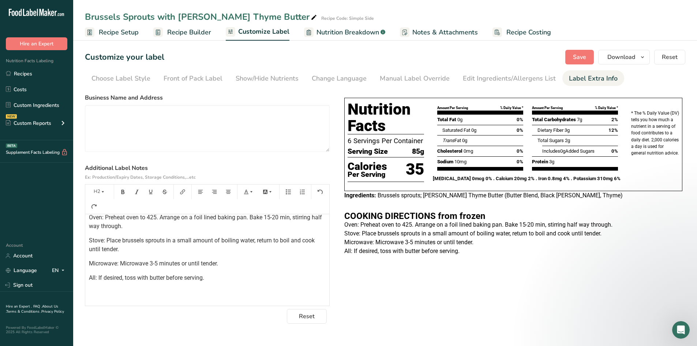
click at [156, 218] on span "Oven: Preheat oven to 425. Arrange on a foil lined baking pan. Bake 15-20 min, …" at bounding box center [206, 222] width 235 height 16
click at [28, 70] on link "Recipes" at bounding box center [36, 74] width 73 height 14
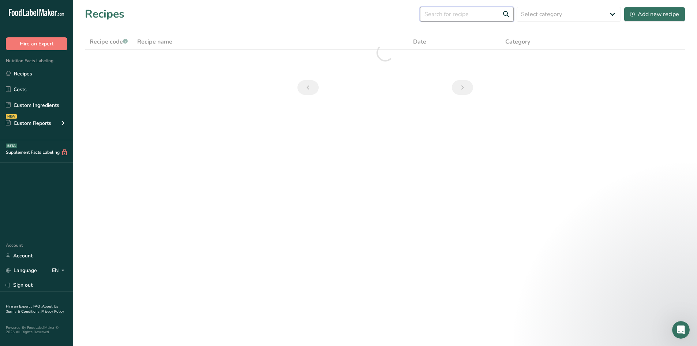
click at [466, 16] on input "text" at bounding box center [467, 14] width 94 height 15
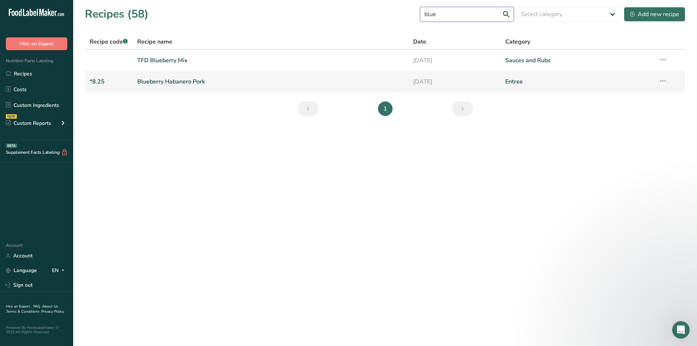
type input "blue"
click at [187, 84] on link "Blueberry Habanero Pork" at bounding box center [271, 81] width 268 height 15
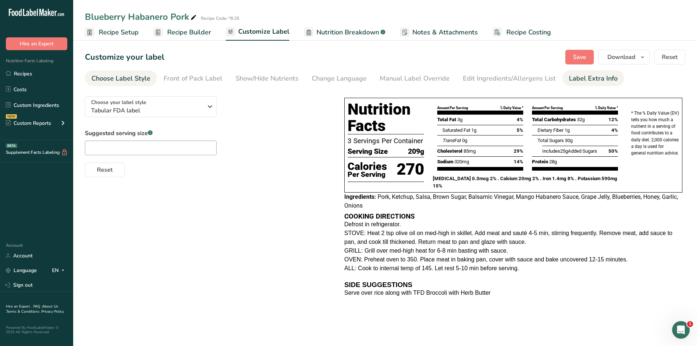
click at [596, 77] on div "Label Extra Info" at bounding box center [593, 79] width 49 height 10
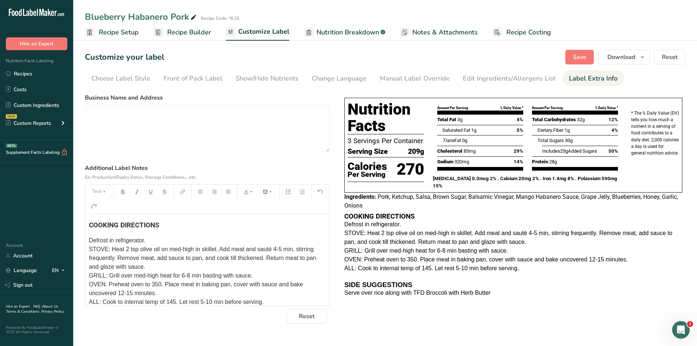
click at [101, 254] on span "Defrost in refrigerator. STOVE: Heat 2 tsp olive oil on med-high in skillet. Ad…" at bounding box center [203, 271] width 229 height 68
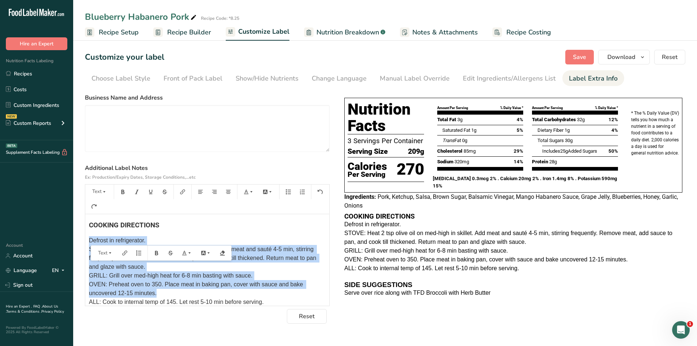
drag, startPoint x: 89, startPoint y: 240, endPoint x: 221, endPoint y: 294, distance: 142.9
click at [221, 294] on div "COOKING DIRECTIONS Defrost in refrigerator. STOVE: Heat 2 tsp olive oil on med-…" at bounding box center [207, 297] width 244 height 167
click at [153, 245] on div "Text" at bounding box center [161, 252] width 141 height 15
click at [154, 237] on p "Defrost in refrigerator. STOVE: Heat 2 tsp olive oil on med-high in skillet. Ad…" at bounding box center [207, 271] width 237 height 70
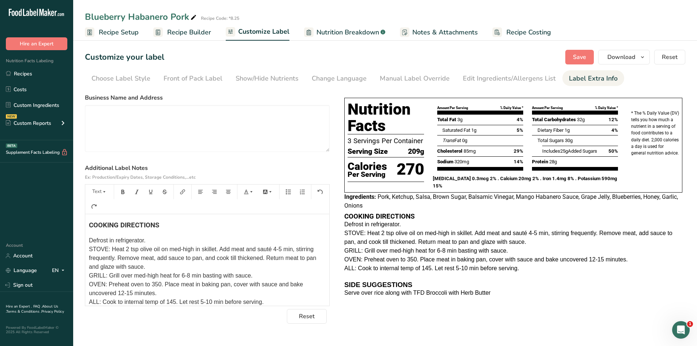
click at [86, 240] on div "COOKING DIRECTIONS Defrost in refrigerator. STOVE: Heat 2 tsp olive oil on med-…" at bounding box center [207, 297] width 244 height 167
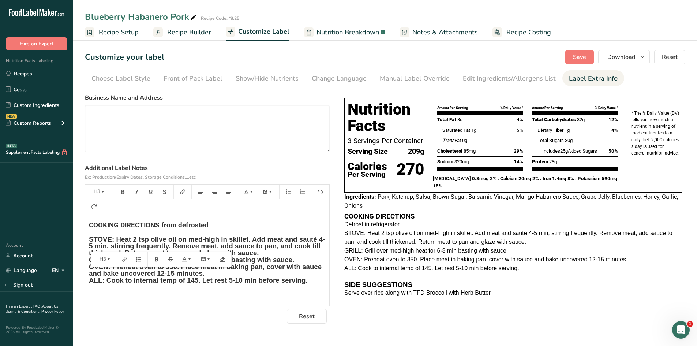
drag, startPoint x: 87, startPoint y: 244, endPoint x: 314, endPoint y: 285, distance: 230.9
click at [318, 288] on div "COOKING DIRECTIONS from defrosted STOVE: Heat 2 tsp olive oil on med-high in sk…" at bounding box center [207, 286] width 244 height 145
click at [103, 193] on icon "button" at bounding box center [102, 191] width 5 height 5
click at [106, 262] on li "H4" at bounding box center [105, 262] width 36 height 14
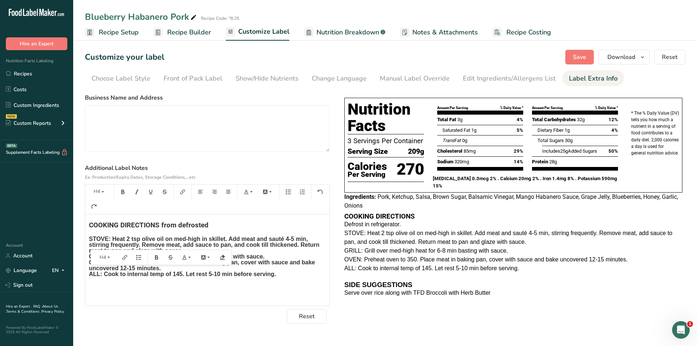
click at [135, 291] on h3 "﻿" at bounding box center [207, 287] width 237 height 7
click at [89, 244] on span "STOVE: Heat 2 tsp olive oil on med-high in skillet. Add meat and sauté 4-5 min,…" at bounding box center [205, 256] width 232 height 41
click at [88, 256] on div "COOKING DIRECTIONS from defrosted STOVE: Heat 2 tsp olive oil on med-high in sk…" at bounding box center [207, 283] width 244 height 138
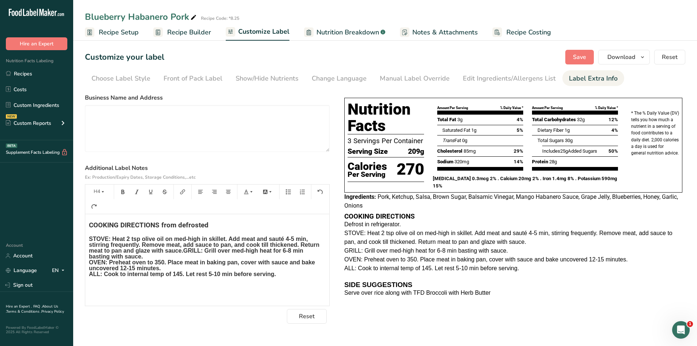
click at [184, 251] on span "STOVE: Heat 2 tsp olive oil on med-high in skillet. Add meat and sauté 4-5 min,…" at bounding box center [205, 256] width 232 height 41
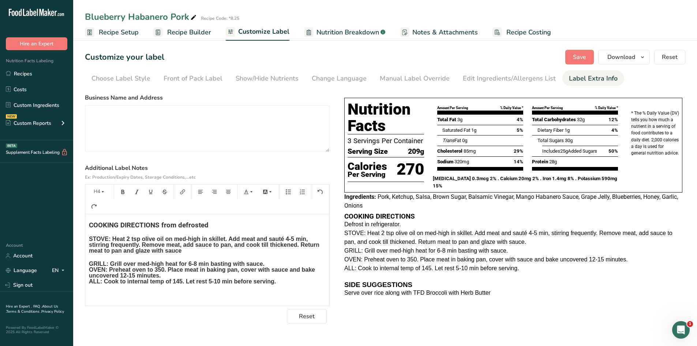
click at [181, 251] on span "STOVE: Heat 2 tsp olive oil on med-high in skillet. Add meat and sauté 4-5 min,…" at bounding box center [205, 245] width 232 height 18
click at [88, 270] on div "COOKING DIRECTIONS from defrosted STOVE: Heat 2 tsp olive oil on med-high in sk…" at bounding box center [207, 286] width 244 height 145
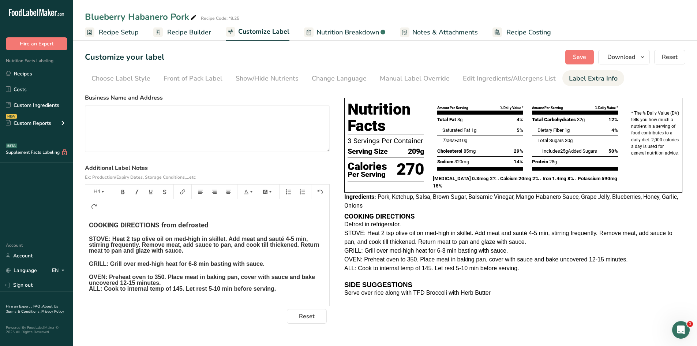
click at [88, 294] on div "COOKING DIRECTIONS from defrosted STOVE: Heat 2 tsp olive oil on med-high in sk…" at bounding box center [207, 290] width 244 height 152
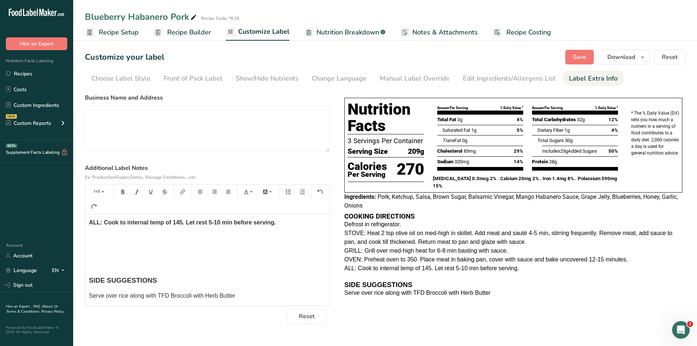
scroll to position [85, 0]
drag, startPoint x: 237, startPoint y: 296, endPoint x: 98, endPoint y: 259, distance: 143.9
click at [91, 294] on span "Serve over rice along with TFD Broccoli with Herb Butter" at bounding box center [162, 295] width 146 height 6
click at [102, 187] on button "Text" at bounding box center [100, 192] width 22 height 12
click at [98, 260] on span "H4" at bounding box center [101, 262] width 8 height 8
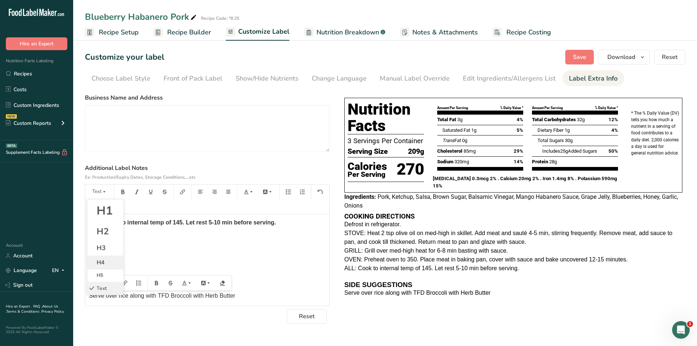
scroll to position [84, 0]
click at [290, 275] on div "COOKING DIRECTIONS from defrosted STOVE: Heat 2 tsp olive oil on med-high in sk…" at bounding box center [207, 220] width 244 height 157
click at [135, 262] on p "﻿" at bounding box center [207, 266] width 237 height 9
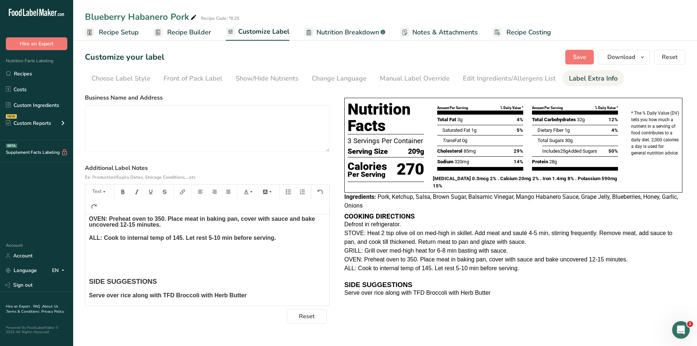
scroll to position [56, 0]
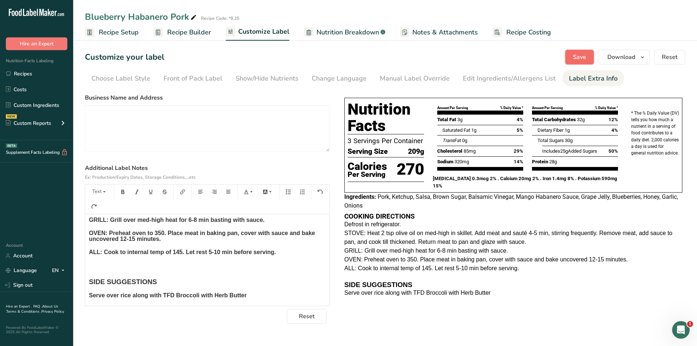
click at [578, 57] on span "Save" at bounding box center [579, 57] width 13 height 9
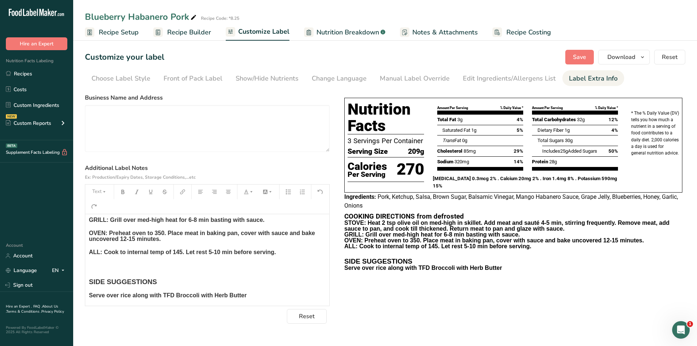
scroll to position [0, 0]
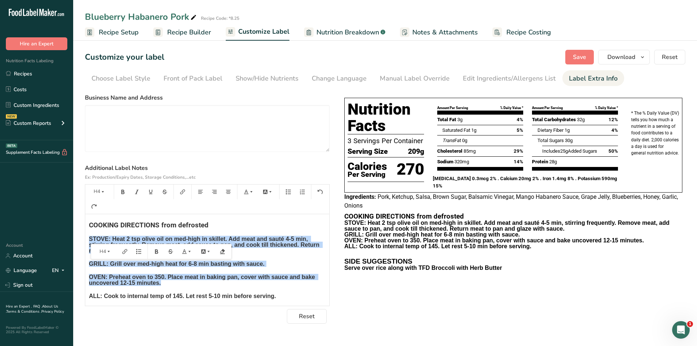
drag, startPoint x: 89, startPoint y: 238, endPoint x: 314, endPoint y: 289, distance: 231.5
click at [314, 289] on div "COOKING DIRECTIONS from defrosted STOVE: Heat 2 tsp olive oil on med-high in sk…" at bounding box center [207, 278] width 244 height 128
click at [106, 192] on button "H4" at bounding box center [100, 192] width 22 height 12
click at [106, 275] on li "H5" at bounding box center [105, 275] width 36 height 12
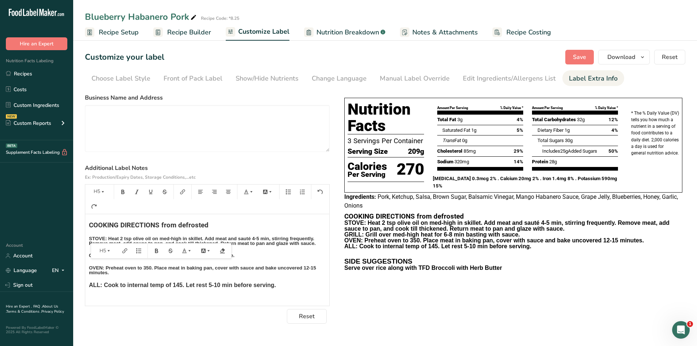
click at [269, 275] on h5 "OVEN: Preheat oven to 350. Place meat in baking pan, cover with sauce and bake …" at bounding box center [207, 270] width 237 height 10
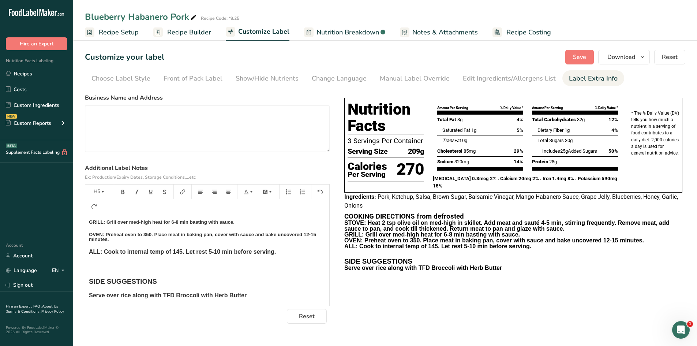
scroll to position [43, 0]
drag, startPoint x: 88, startPoint y: 254, endPoint x: 135, endPoint y: 201, distance: 71.1
click at [290, 247] on div "COOKING DIRECTIONS from defrosted STOVE: Heat 2 tsp olive oil on med-high in sk…" at bounding box center [207, 239] width 244 height 117
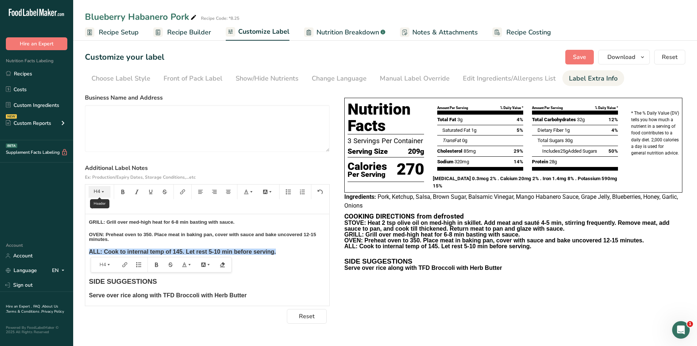
click at [104, 194] on button "H4" at bounding box center [100, 192] width 22 height 12
click at [101, 286] on span "Text" at bounding box center [102, 288] width 10 height 7
click at [296, 267] on p "﻿" at bounding box center [207, 266] width 237 height 9
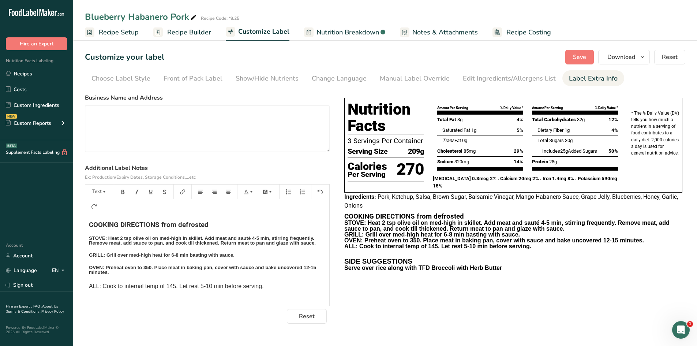
scroll to position [0, 0]
drag, startPoint x: 271, startPoint y: 298, endPoint x: 90, endPoint y: 280, distance: 181.3
click at [83, 288] on section "Customize your label Save Download Choose what to show on your downloaded label…" at bounding box center [385, 186] width 624 height 297
click at [120, 196] on button "button" at bounding box center [122, 192] width 11 height 12
click at [280, 287] on div "COOKING DIRECTIONS from defrosted STOVE: Heat 2 tsp olive oil on med-high in sk…" at bounding box center [207, 273] width 244 height 119
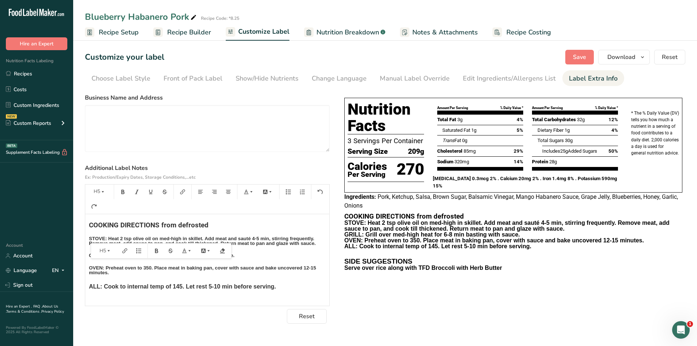
drag, startPoint x: 134, startPoint y: 280, endPoint x: 88, endPoint y: 237, distance: 63.2
click at [88, 237] on div "COOKING DIRECTIONS from defrosted STOVE: Heat 2 tsp olive oil on med-high in sk…" at bounding box center [207, 273] width 244 height 119
click at [103, 195] on button "H5" at bounding box center [100, 192] width 22 height 12
click at [105, 290] on span "Text" at bounding box center [102, 288] width 10 height 7
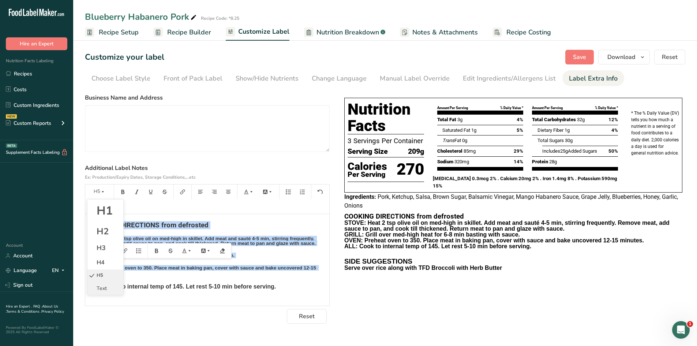
scroll to position [1, 0]
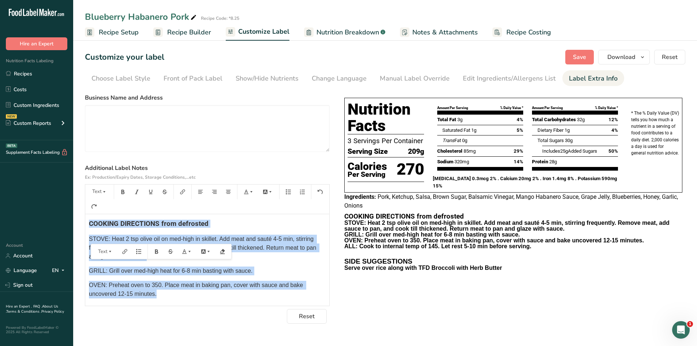
click at [276, 275] on p "GRILL: Grill over med-high heat for 6-8 min basting with sauce." at bounding box center [207, 270] width 237 height 9
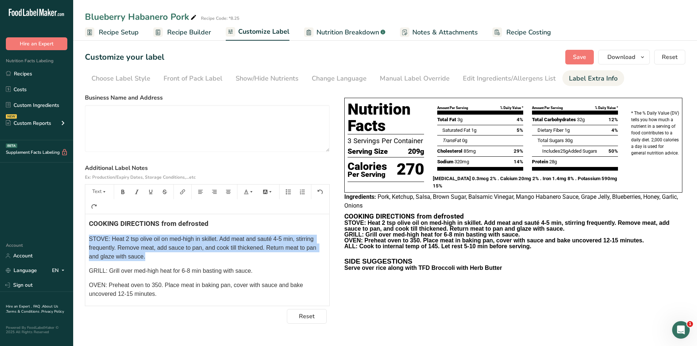
click at [155, 255] on div "COOKING DIRECTIONS from defrosted STOVE: Heat 2 tsp olive oil on med-high in sk…" at bounding box center [207, 259] width 244 height 91
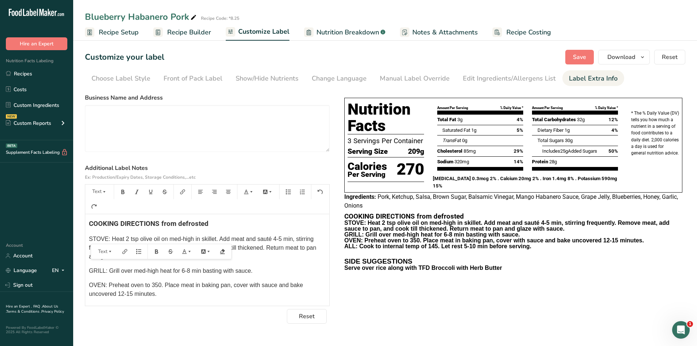
click at [137, 227] on span "COOKING DIRECTIONS from defrosted" at bounding box center [149, 224] width 120 height 8
drag, startPoint x: 85, startPoint y: 223, endPoint x: 156, endPoint y: 222, distance: 71.0
click at [155, 222] on section "Customize your label Save Download Choose what to show on your downloaded label…" at bounding box center [385, 186] width 624 height 297
click at [160, 227] on span "COOKING DIRECTIONS from defrosted" at bounding box center [149, 224] width 120 height 8
drag, startPoint x: 89, startPoint y: 223, endPoint x: 218, endPoint y: 225, distance: 129.2
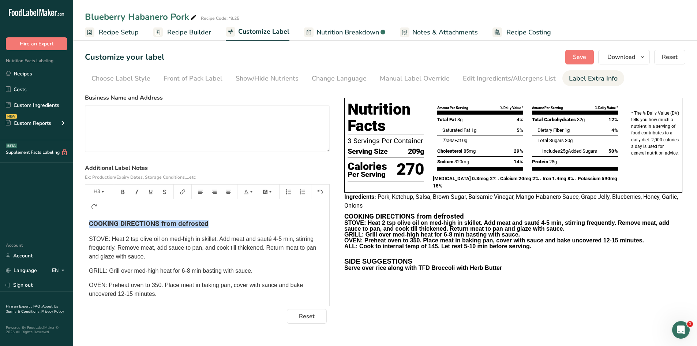
click at [218, 225] on h3 "COOKING DIRECTIONS from defrosted" at bounding box center [207, 223] width 237 height 7
click at [105, 192] on icon "button" at bounding box center [102, 191] width 5 height 5
click at [103, 232] on span "H2" at bounding box center [103, 231] width 12 height 12
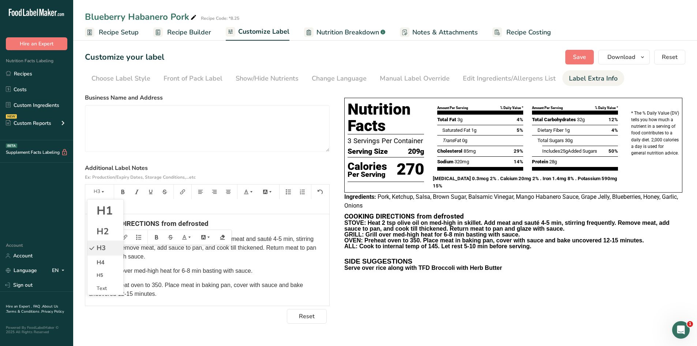
scroll to position [3, 0]
click at [180, 275] on p "GRILL: Grill over med-high heat for 6-8 min basting with sauce." at bounding box center [207, 270] width 237 height 9
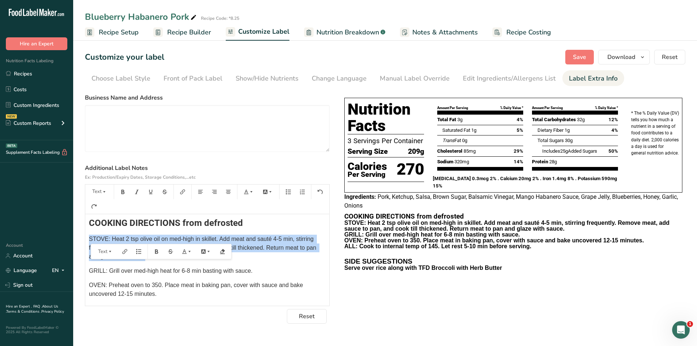
drag, startPoint x: 89, startPoint y: 238, endPoint x: 164, endPoint y: 254, distance: 77.2
click at [164, 254] on div "COOKING DIRECTIONS from defrosted STOVE: Heat 2 tsp olive oil on med-high in sk…" at bounding box center [207, 259] width 244 height 91
click at [104, 190] on icon "button" at bounding box center [104, 191] width 5 height 5
click at [105, 249] on span "H3" at bounding box center [101, 247] width 9 height 9
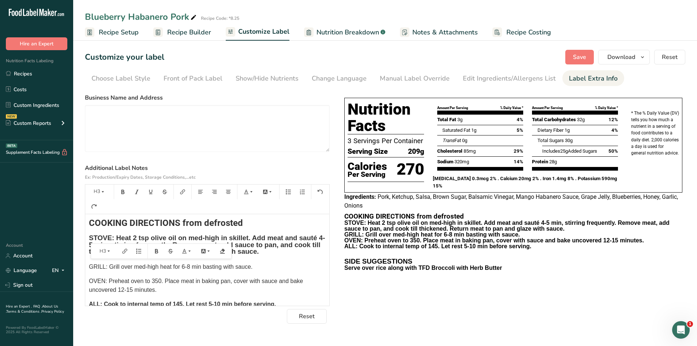
click at [145, 271] on p "GRILL: Grill over med-high heat for 6-8 min basting with sauce." at bounding box center [207, 266] width 237 height 9
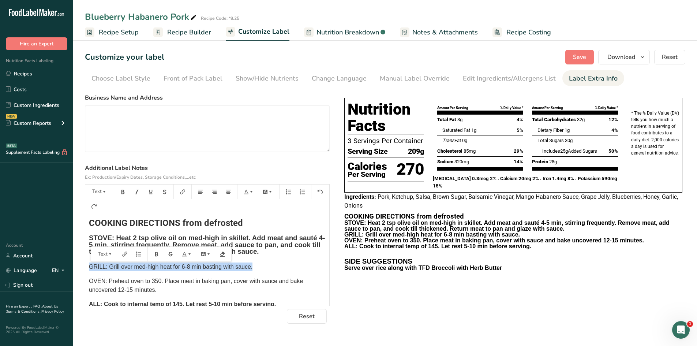
drag, startPoint x: 88, startPoint y: 265, endPoint x: 254, endPoint y: 267, distance: 166.2
click at [254, 267] on div "COOKING DIRECTIONS from defrosted STOVE: Heat 2 tsp olive oil on med-high in sk…" at bounding box center [207, 280] width 244 height 139
click at [97, 191] on button "Text" at bounding box center [100, 192] width 22 height 12
click at [106, 264] on li "H4" at bounding box center [105, 262] width 36 height 14
click at [134, 276] on div "COOKING DIRECTIONS from defrosted STOVE: Heat 2 tsp olive oil on med-high in sk…" at bounding box center [207, 280] width 244 height 138
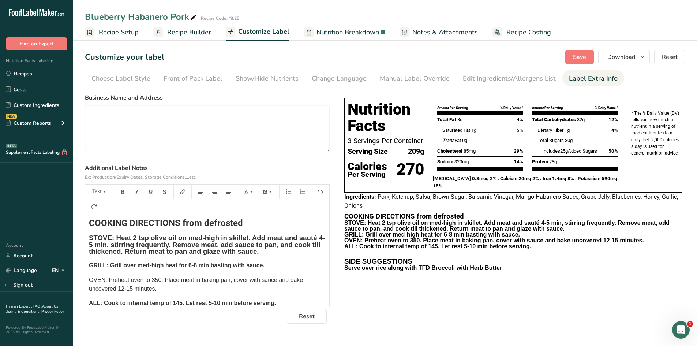
click at [87, 277] on div "COOKING DIRECTIONS from defrosted STOVE: Heat 2 tsp olive oil on med-high in sk…" at bounding box center [207, 280] width 244 height 138
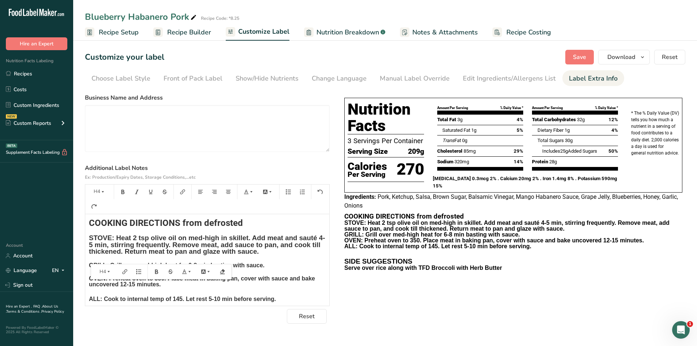
drag, startPoint x: 89, startPoint y: 283, endPoint x: 124, endPoint y: 229, distance: 64.3
click at [165, 287] on h4 "OVEN: Preheat oven to 350. Place meat in baking pan, cover with sauce and bake …" at bounding box center [207, 282] width 237 height 12
click at [100, 191] on button "H4" at bounding box center [100, 192] width 22 height 12
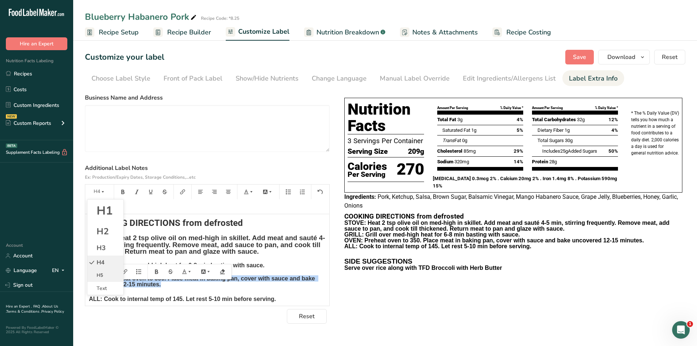
click at [98, 276] on span "H5" at bounding box center [100, 275] width 7 height 7
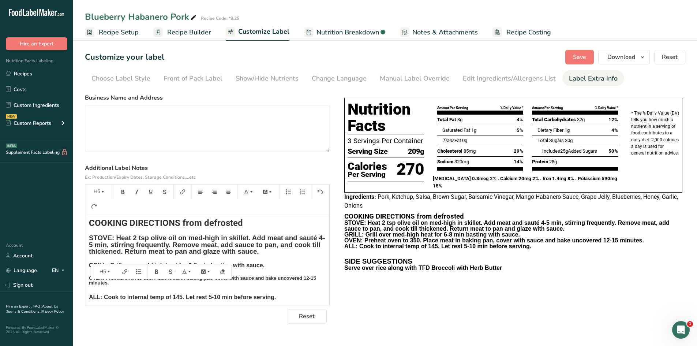
click at [175, 297] on div "COOKING DIRECTIONS from defrosted STOVE: Heat 2 tsp olive oil on med-high in sk…" at bounding box center [207, 277] width 244 height 132
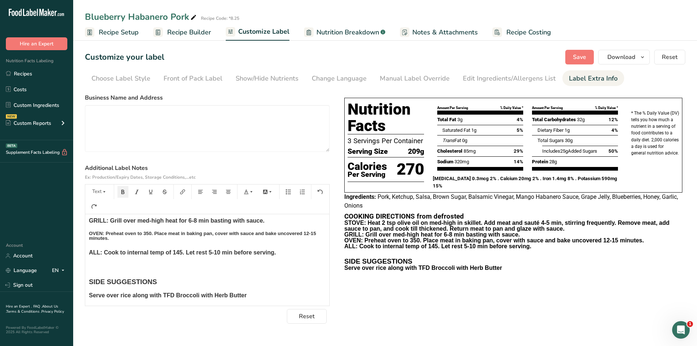
scroll to position [59, 0]
drag, startPoint x: 91, startPoint y: 252, endPoint x: 284, endPoint y: 253, distance: 193.6
click at [284, 253] on p "ALL: Cook to internal temp of 145. Let rest 5-10 min before serving." at bounding box center [207, 252] width 237 height 9
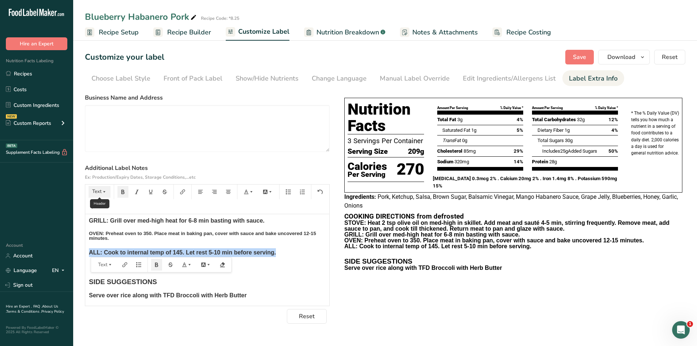
click at [96, 191] on button "Text" at bounding box center [100, 192] width 22 height 12
click at [124, 192] on icon "button" at bounding box center [123, 192] width 3 height 4
click at [288, 256] on p "ALL: Cook to internal temp of 145. Let rest 5-10 min before serving." at bounding box center [207, 252] width 237 height 9
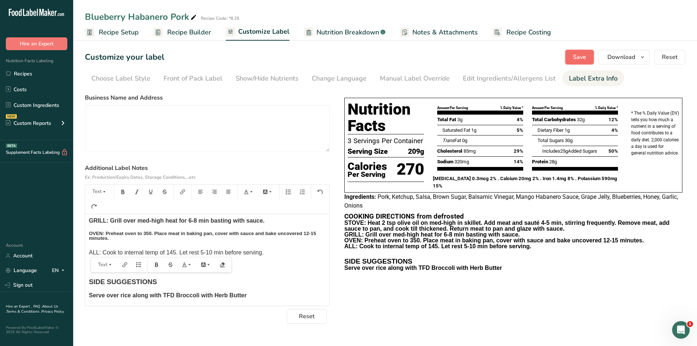
click at [579, 60] on span "Save" at bounding box center [579, 57] width 13 height 9
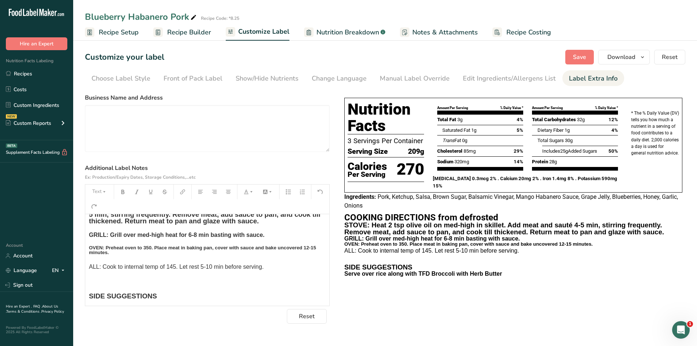
scroll to position [0, 0]
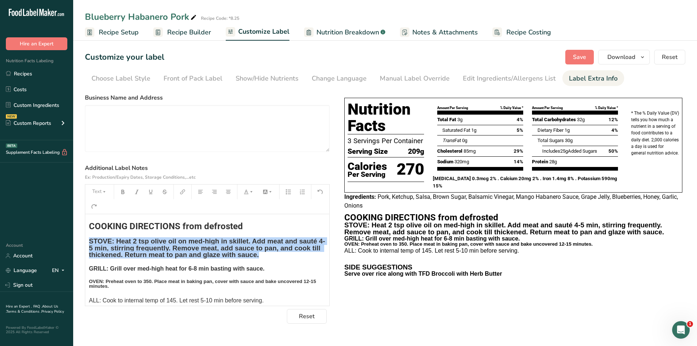
drag, startPoint x: 88, startPoint y: 239, endPoint x: 290, endPoint y: 257, distance: 202.4
click at [290, 257] on div "COOKING DIRECTIONS from defrosted STOVE: Heat 2 tsp olive oil on med-high in sk…" at bounding box center [207, 280] width 244 height 132
click at [121, 193] on icon "button" at bounding box center [122, 191] width 5 height 5
click at [294, 258] on h3 "STOVE: Heat 2 tsp olive oil on med-high in skillet. Add meat and sauté 4-5 min,…" at bounding box center [207, 248] width 237 height 20
drag, startPoint x: 89, startPoint y: 242, endPoint x: 288, endPoint y: 258, distance: 199.8
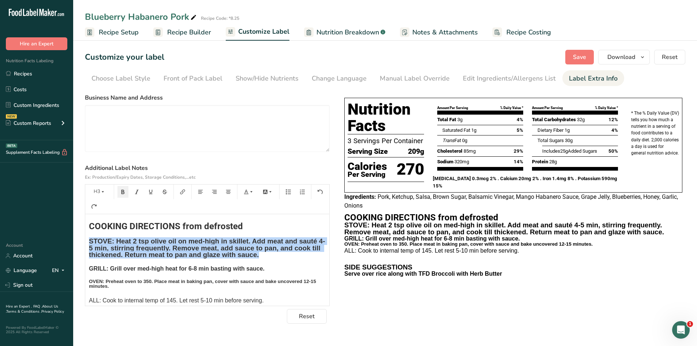
click at [288, 258] on h3 "STOVE: Heat 2 tsp olive oil on med-high in skillet. Add meat and sauté 4-5 min,…" at bounding box center [207, 248] width 237 height 20
click at [127, 194] on button "button" at bounding box center [122, 192] width 11 height 12
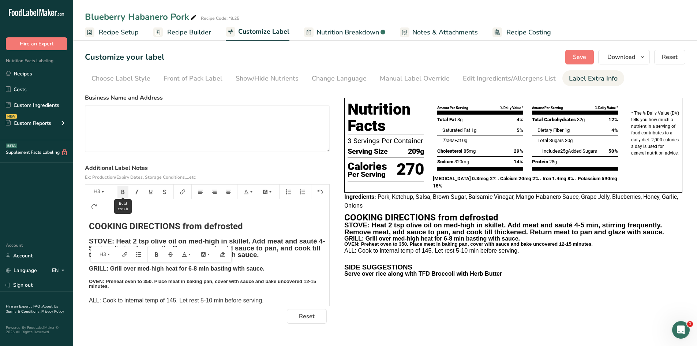
click at [120, 193] on button "button" at bounding box center [122, 192] width 11 height 12
click at [251, 191] on icon "button" at bounding box center [251, 191] width 2 height 1
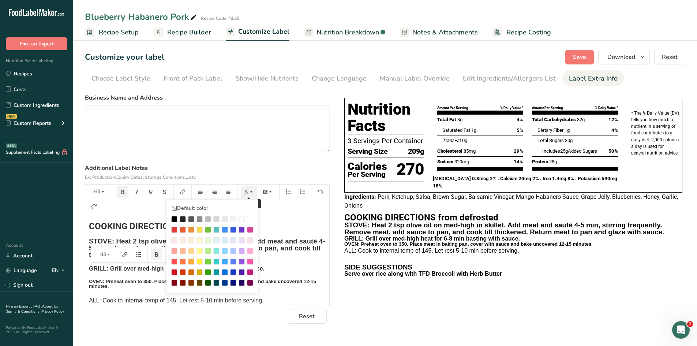
click at [251, 191] on icon "button" at bounding box center [251, 191] width 2 height 1
click at [294, 262] on div "COOKING DIRECTIONS from defrosted STOVE: Heat 2 tsp olive oil on med-high in sk…" at bounding box center [207, 280] width 244 height 132
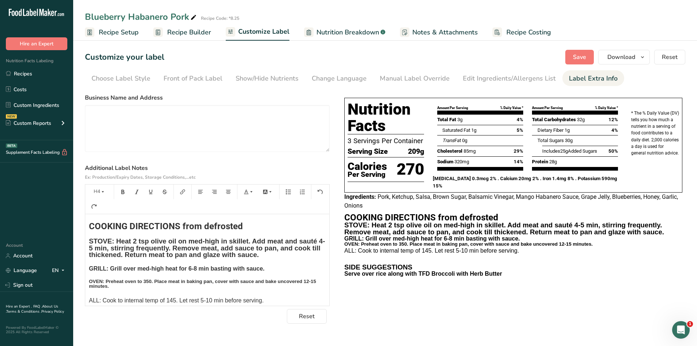
click at [87, 266] on div "COOKING DIRECTIONS from defrosted STOVE: Heat 2 tsp olive oil on med-high in sk…" at bounding box center [207, 280] width 244 height 132
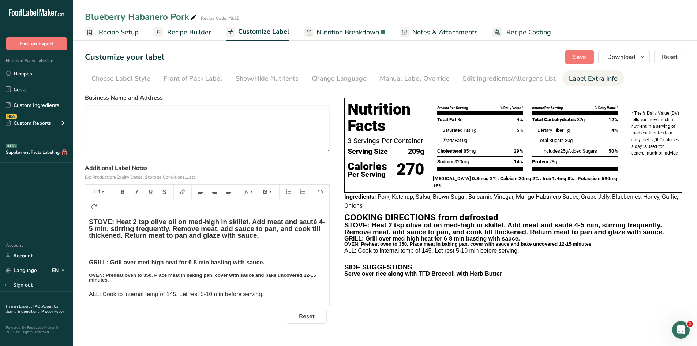
scroll to position [37, 0]
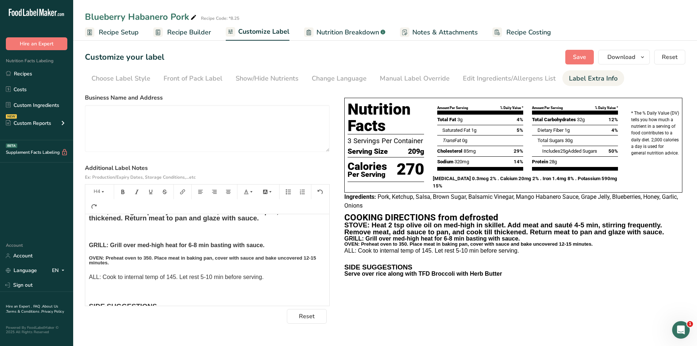
click at [89, 261] on span "OVEN: Preheat oven to 350. Place meat in baking pan, cover with sauce and bake …" at bounding box center [203, 260] width 228 height 10
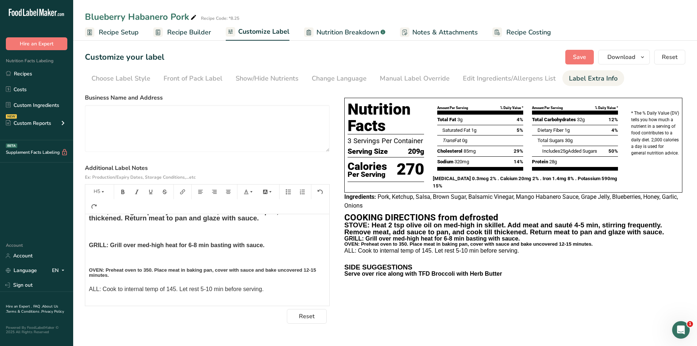
click at [581, 49] on section "Customize your label Save Download Choose what to show on your downloaded label…" at bounding box center [385, 186] width 624 height 297
click at [580, 56] on span "Save" at bounding box center [579, 57] width 13 height 9
click at [580, 60] on span "Save" at bounding box center [579, 57] width 13 height 9
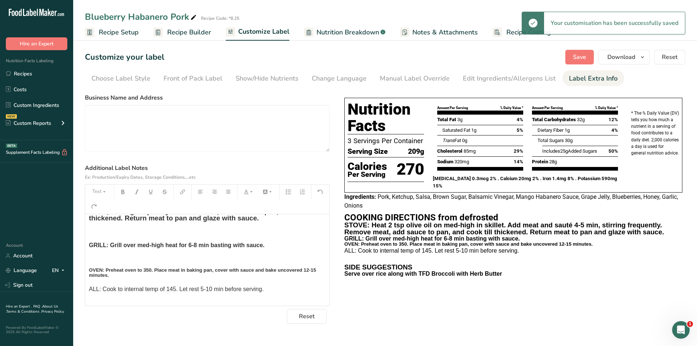
scroll to position [84, 0]
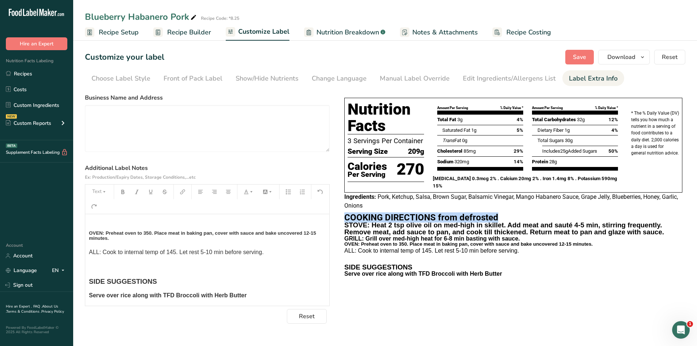
drag, startPoint x: 347, startPoint y: 214, endPoint x: 522, endPoint y: 212, distance: 174.6
click at [522, 213] on h2 "COOKING DIRECTIONS from defrosted" at bounding box center [513, 217] width 338 height 9
drag, startPoint x: 345, startPoint y: 224, endPoint x: 366, endPoint y: 222, distance: 21.3
click at [366, 222] on strong "STOVE: Heat 2 tsp olive oil on med-high in skillet. Add meat and sauté 4-5 min,…" at bounding box center [504, 228] width 320 height 15
click at [345, 237] on span "GRILL: Grill over med-high heat for 6-8 min basting with sauce." at bounding box center [432, 238] width 176 height 6
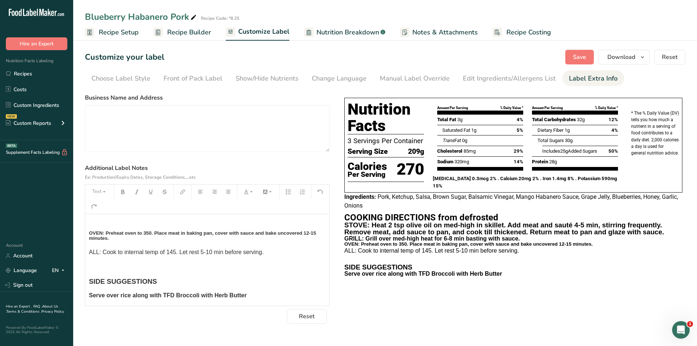
click at [346, 241] on span "OVEN: Preheat oven to 350. Place meat in baking pan, cover with sauce and bake …" at bounding box center [468, 243] width 248 height 5
click at [347, 247] on span "ALL: Cook to internal temp of 145. Let rest 5-10 min before serving." at bounding box center [431, 250] width 175 height 6
click at [623, 61] on button "Download" at bounding box center [624, 57] width 52 height 15
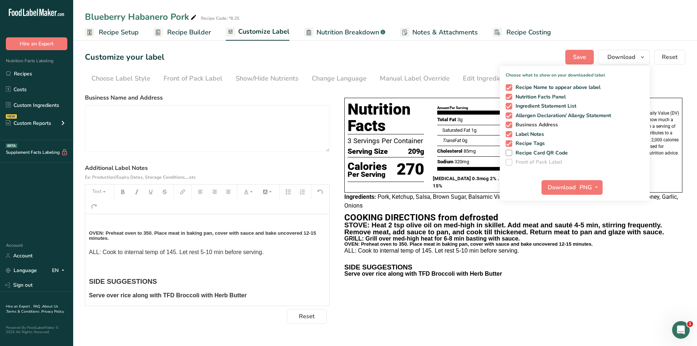
click at [512, 126] on span at bounding box center [509, 125] width 7 height 7
click at [511, 126] on input "Business Address" at bounding box center [508, 124] width 5 height 5
checkbox input "false"
click at [508, 141] on div "Recipe Name to appear above label Nutrition Facts Panel Ingredient Statement Li…" at bounding box center [575, 123] width 150 height 84
click at [513, 143] on span "Recipe Tags" at bounding box center [528, 143] width 33 height 7
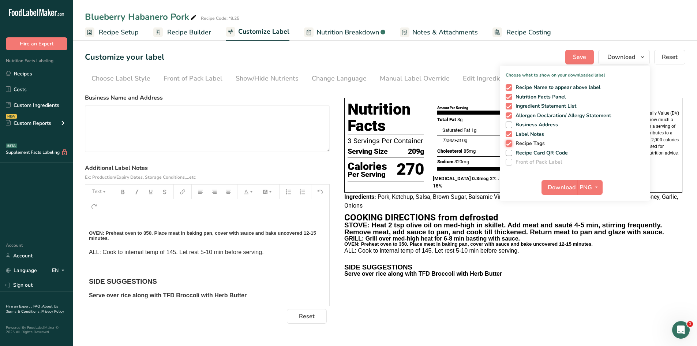
click at [511, 143] on input "Recipe Tags" at bounding box center [508, 143] width 5 height 5
checkbox input "false"
click at [512, 87] on span at bounding box center [509, 87] width 7 height 7
click at [511, 87] on input "Recipe Name to appear above label" at bounding box center [508, 87] width 5 height 5
checkbox input "false"
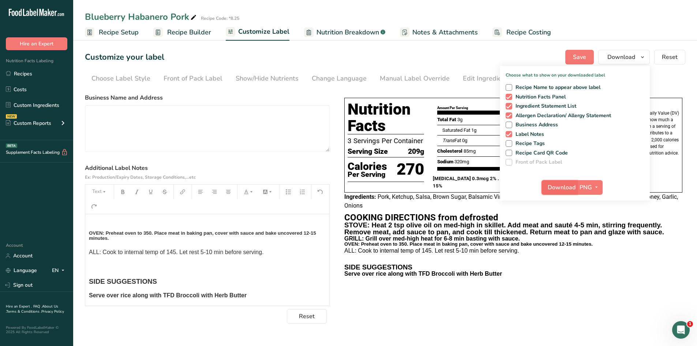
click at [558, 188] on span "Download" at bounding box center [562, 187] width 28 height 9
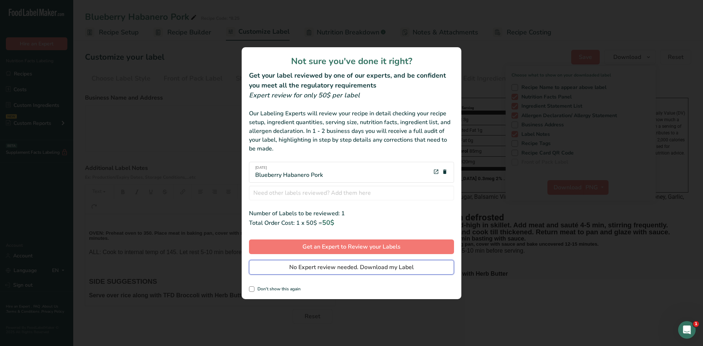
drag, startPoint x: 406, startPoint y: 268, endPoint x: 405, endPoint y: 264, distance: 4.1
click at [405, 265] on span "No Expert review needed. Download my Label" at bounding box center [351, 267] width 124 height 9
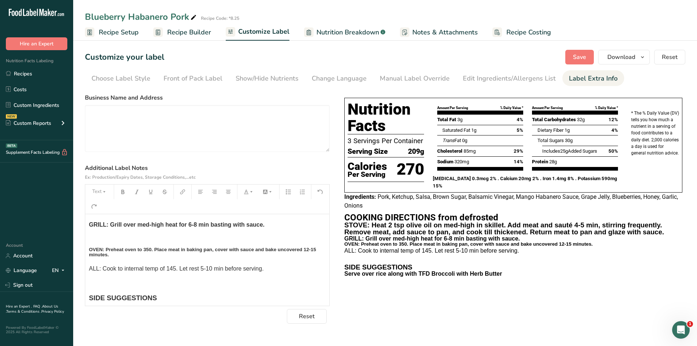
scroll to position [0, 0]
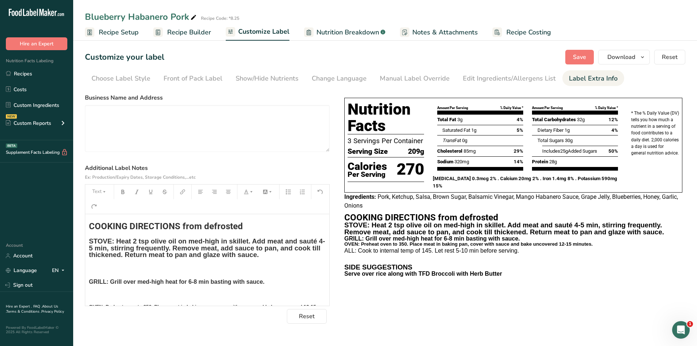
click at [89, 280] on span "GRILL: Grill over med-high heat for 6-8 min basting with sauce." at bounding box center [177, 282] width 176 height 6
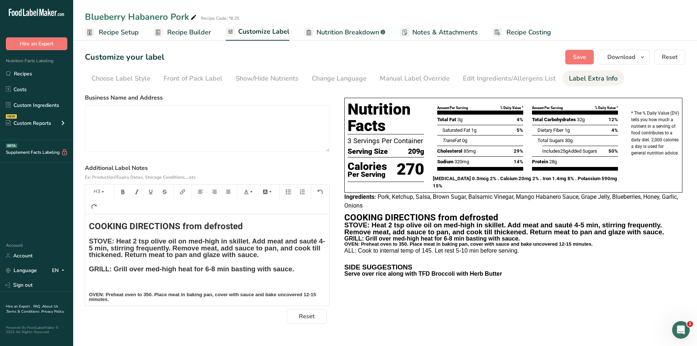
click at [89, 301] on div "COOKING DIRECTIONS from defrosted STOVE: Heat 2 tsp olive oil on med-high in sk…" at bounding box center [207, 286] width 244 height 145
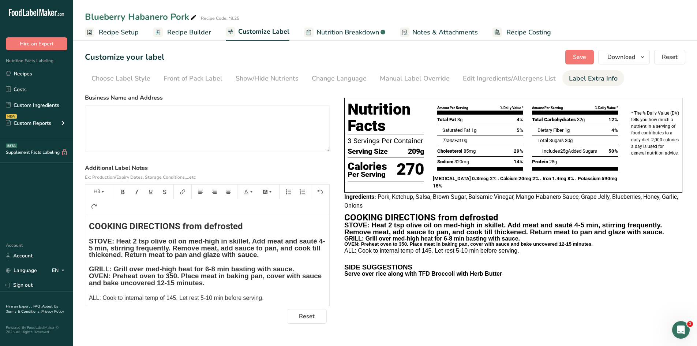
scroll to position [37, 0]
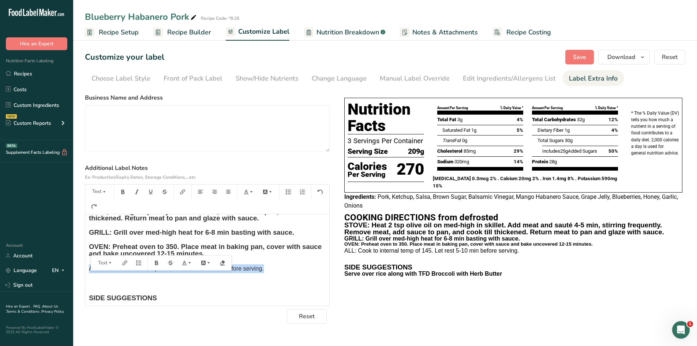
drag, startPoint x: 89, startPoint y: 275, endPoint x: 270, endPoint y: 275, distance: 180.8
click at [270, 273] on p "ALL: Cook to internal temp of 145. Let rest 5-10 min before serving." at bounding box center [207, 268] width 237 height 9
click at [105, 188] on button "Text" at bounding box center [100, 192] width 22 height 12
click at [106, 243] on li "H3" at bounding box center [105, 247] width 36 height 15
click at [105, 294] on div "COOKING DIRECTIONS from defrosted STOVE: Heat 2 tsp olive oil on med-high in sk…" at bounding box center [207, 245] width 244 height 137
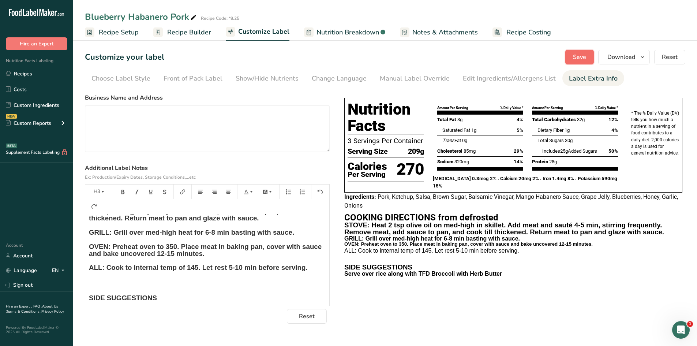
click at [582, 60] on span "Save" at bounding box center [579, 57] width 13 height 9
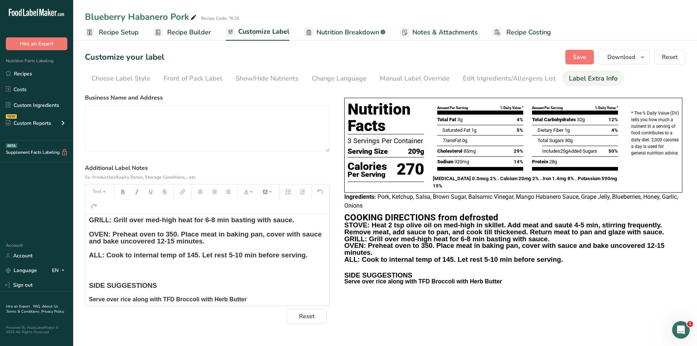
scroll to position [60, 0]
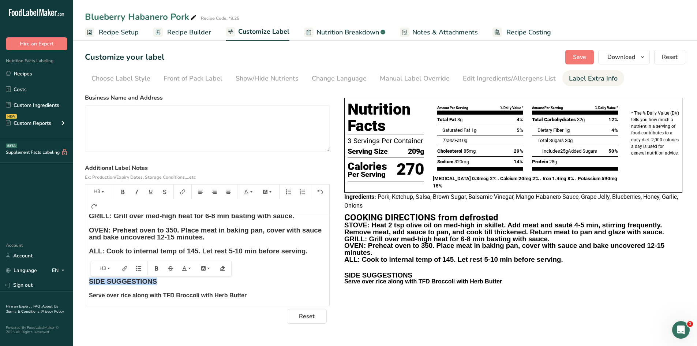
drag, startPoint x: 157, startPoint y: 280, endPoint x: 87, endPoint y: 278, distance: 70.3
click at [84, 280] on section "Customize your label Save Download Choose what to show on your downloaded label…" at bounding box center [385, 186] width 624 height 297
click at [101, 193] on icon "button" at bounding box center [102, 191] width 5 height 5
click at [104, 234] on span "H2" at bounding box center [103, 231] width 12 height 12
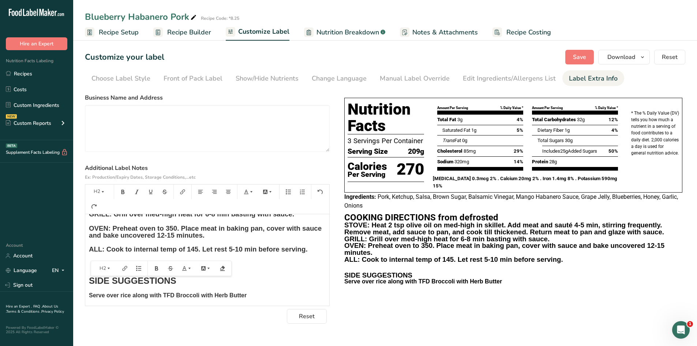
click at [257, 295] on h4 "Serve over rice along with TFD Broccoli with Herb Butter" at bounding box center [207, 295] width 237 height 6
drag, startPoint x: 257, startPoint y: 297, endPoint x: 65, endPoint y: 296, distance: 191.8
click at [65, 296] on div ".a-20{fill:#fff;} Hire an Expert Nutrition Facts Labeling Recipes Costs Custom …" at bounding box center [348, 173] width 697 height 346
click at [102, 194] on icon "button" at bounding box center [102, 191] width 5 height 5
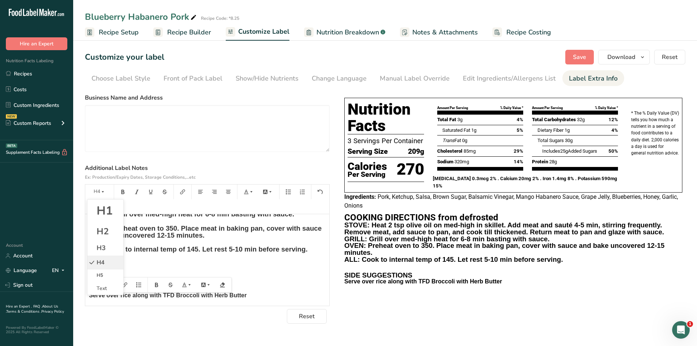
click at [104, 261] on span "H4" at bounding box center [101, 262] width 8 height 8
click at [173, 231] on span "OVEN: Preheat oven to 350. Place meat in baking pan, cover with sauce and bake …" at bounding box center [206, 231] width 235 height 15
click at [122, 298] on span "Serve over rice along with TFD Broccoli with Herb Butter" at bounding box center [168, 295] width 158 height 6
click at [123, 296] on span "Serve over rice along with TFD Broccoli with Herb Butter" at bounding box center [168, 295] width 158 height 6
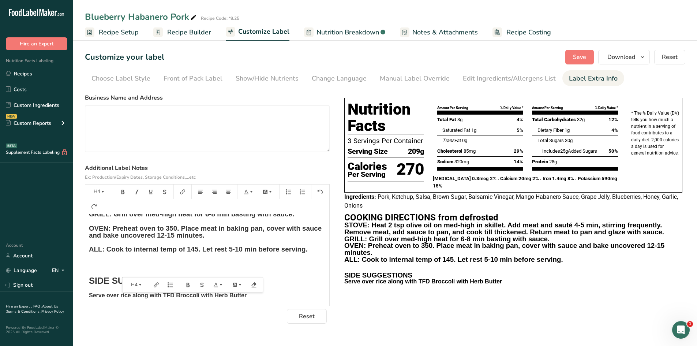
click at [255, 298] on h4 "Serve over rice along with TFD Broccoli with Herb Butter" at bounding box center [207, 295] width 237 height 6
drag, startPoint x: 255, startPoint y: 298, endPoint x: 105, endPoint y: 233, distance: 164.0
click at [82, 298] on section "Customize your label Save Download Choose what to show on your downloaded label…" at bounding box center [385, 186] width 624 height 297
click at [100, 189] on button "H4" at bounding box center [100, 192] width 22 height 12
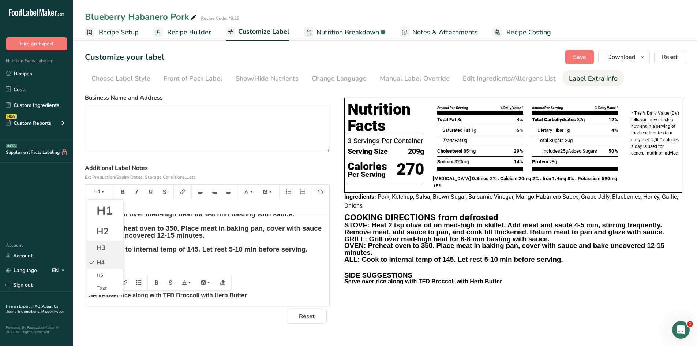
click at [108, 251] on li "H3" at bounding box center [105, 247] width 36 height 15
click at [294, 283] on h2 "SIDE SUGGESTIONS" at bounding box center [207, 279] width 237 height 9
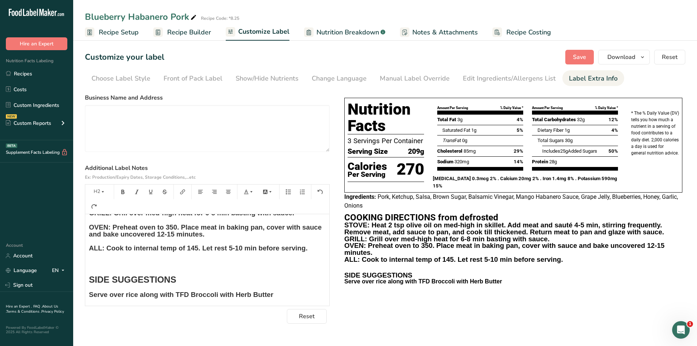
scroll to position [63, 0]
click at [578, 59] on span "Save" at bounding box center [579, 57] width 13 height 9
click at [619, 59] on span "Download" at bounding box center [622, 57] width 28 height 9
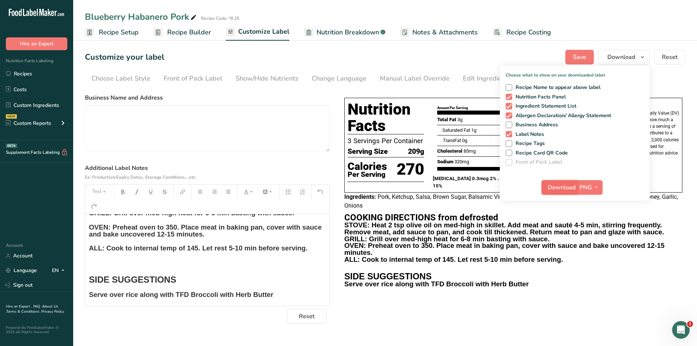
click at [559, 188] on span "Download" at bounding box center [562, 187] width 28 height 9
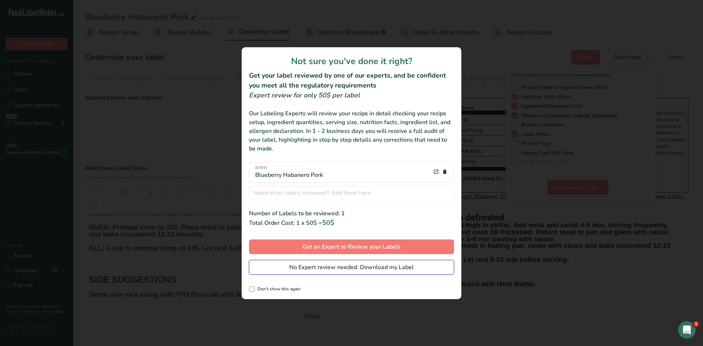
click at [355, 267] on span "No Expert review needed. Download my Label" at bounding box center [351, 267] width 124 height 9
